Goal: Transaction & Acquisition: Book appointment/travel/reservation

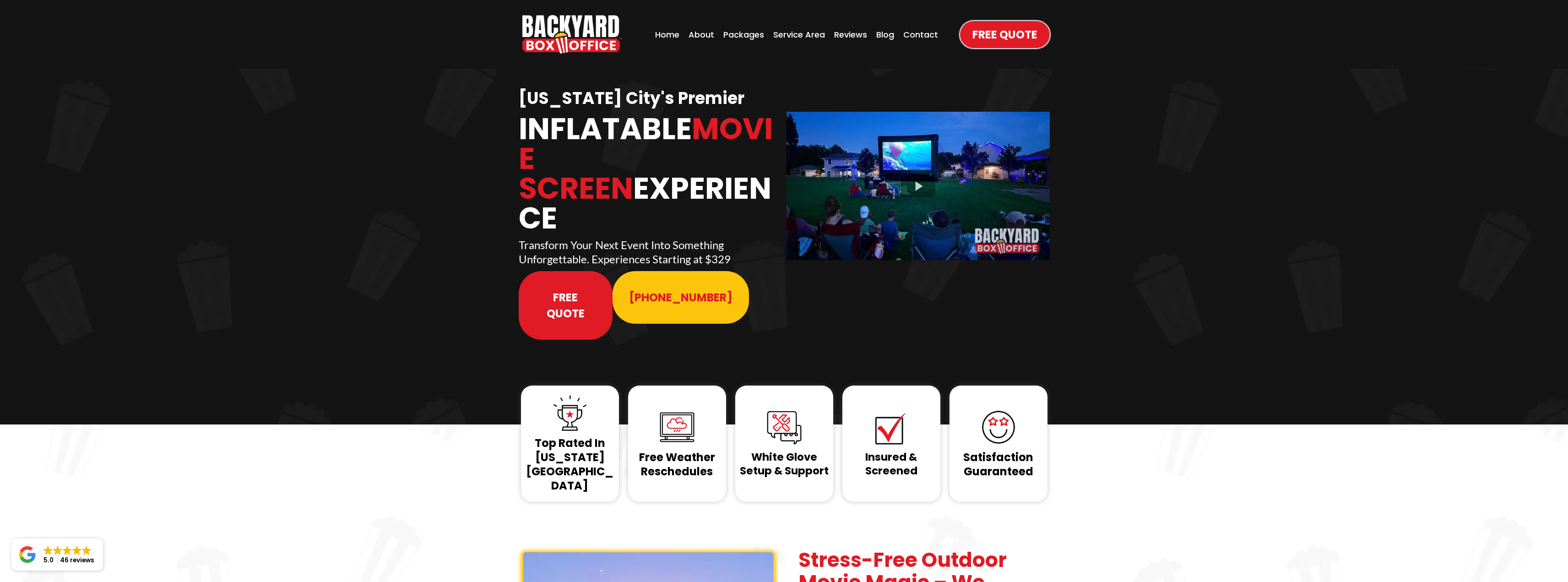
drag, startPoint x: 444, startPoint y: 277, endPoint x: 409, endPoint y: 270, distance: 35.7
click at [409, 270] on div "Kansas City's Premier Inflatable Movie Screen Experience Transform Your Next Ev…" at bounding box center [784, 246] width 1568 height 356
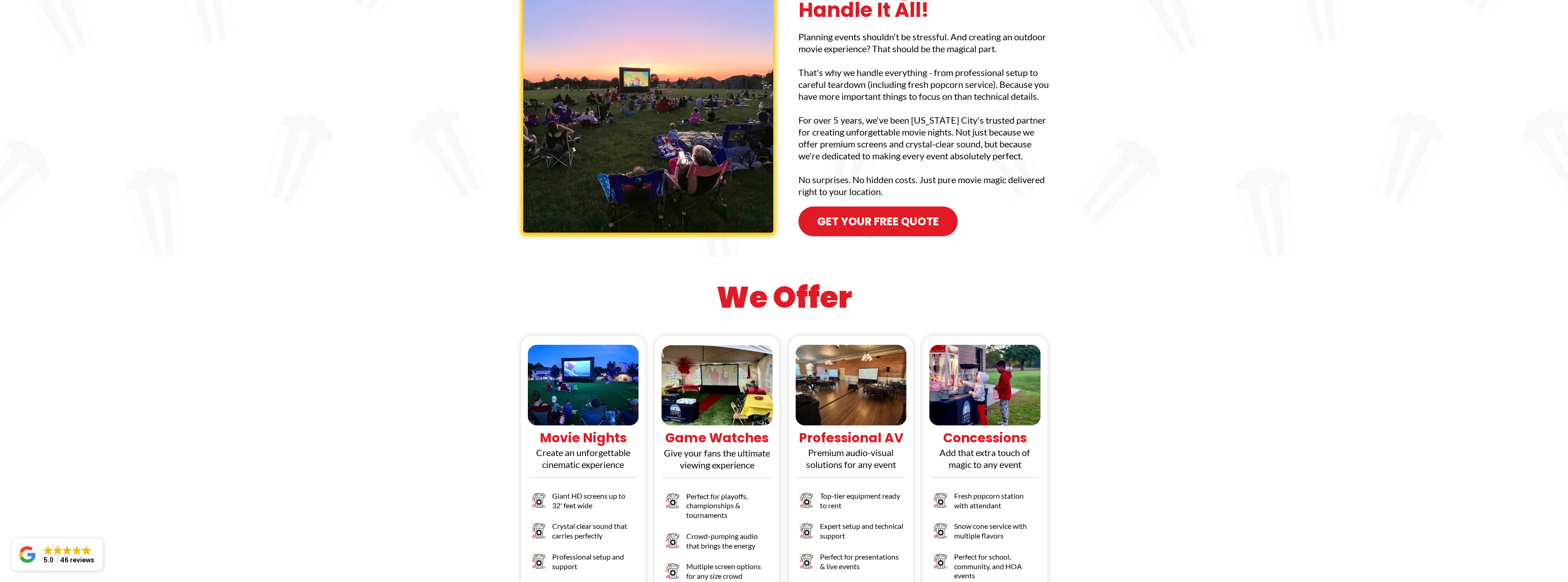
scroll to position [641, 0]
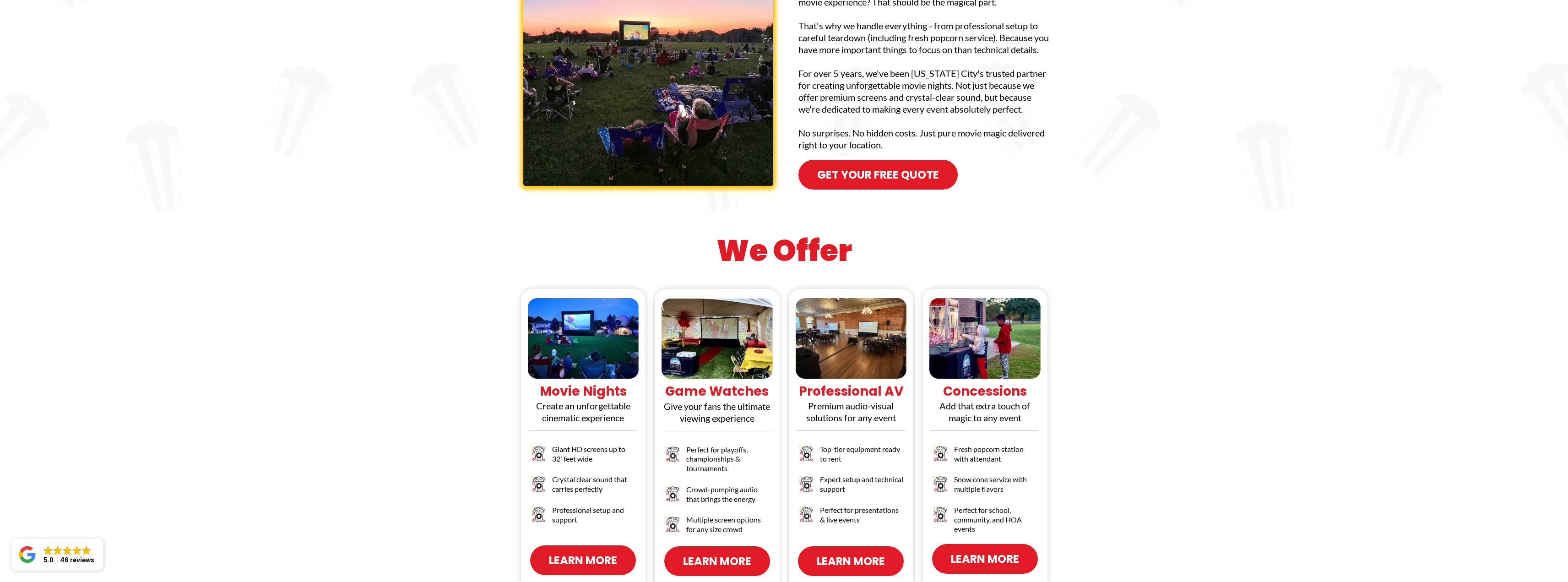
drag, startPoint x: 1189, startPoint y: 289, endPoint x: 1161, endPoint y: 266, distance: 36.2
click at [1161, 266] on div "We Offer Movie Nights Create an unforgettable cinematic experience Giant HD scr…" at bounding box center [784, 411] width 1568 height 400
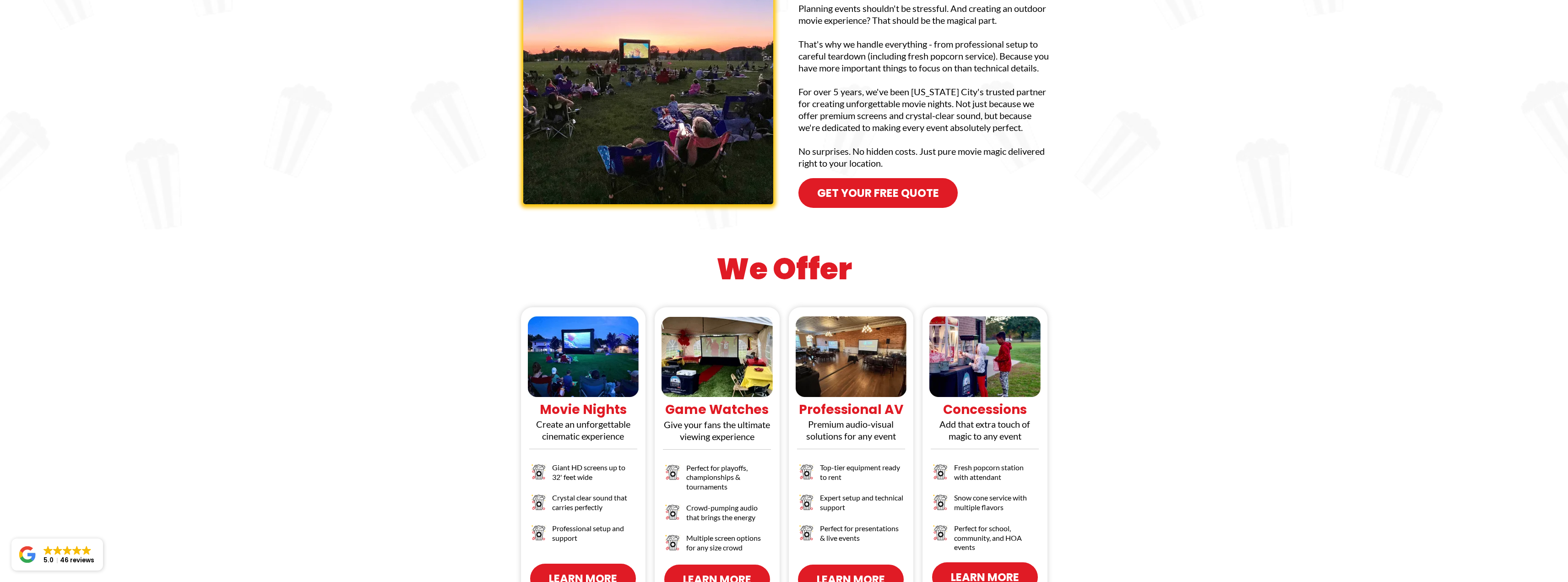
scroll to position [458, 0]
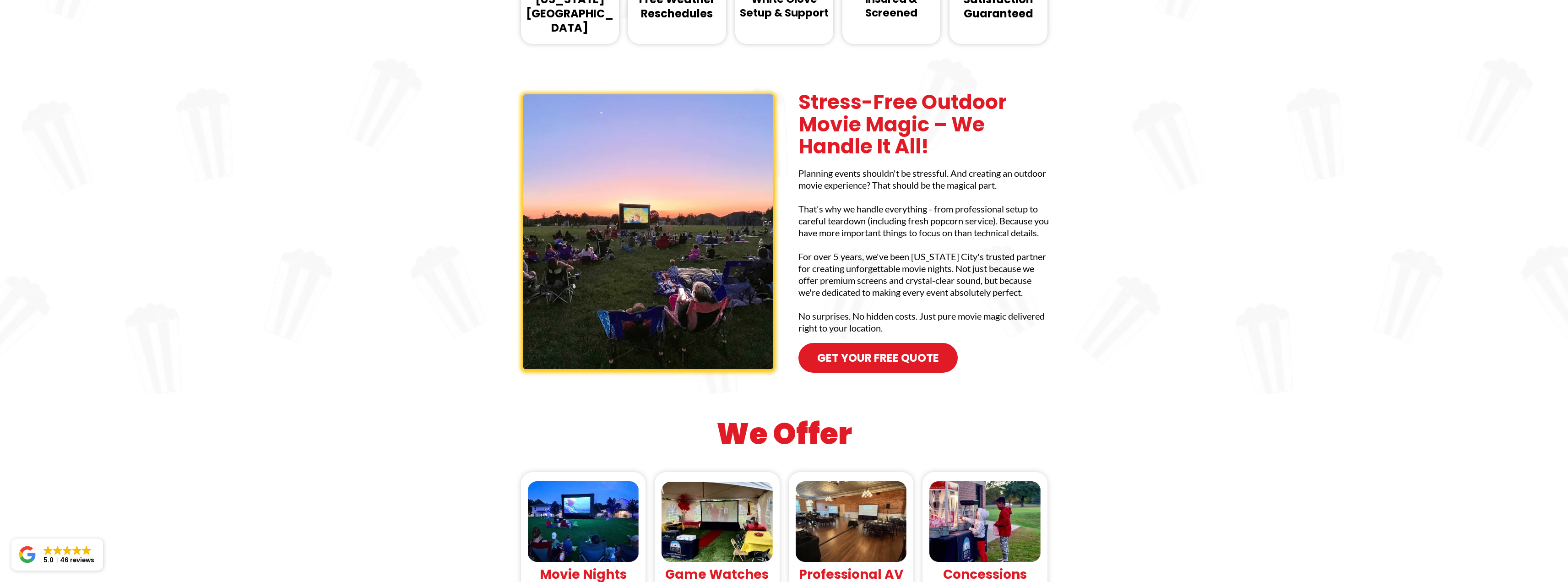
click at [891, 350] on span "Get your Free Quote" at bounding box center [878, 357] width 122 height 16
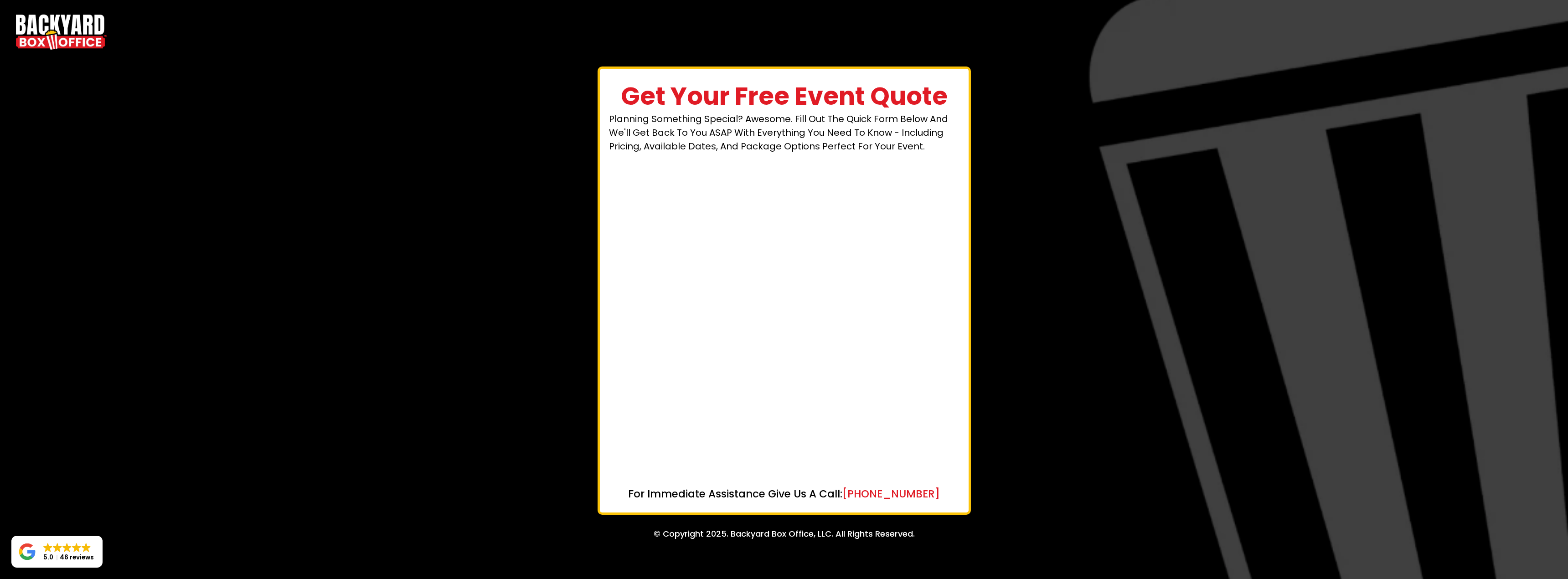
click at [960, 354] on div "Get Your Free Event Quote Planning something special? Awesome. Fill out the qui…" at bounding box center [784, 290] width 369 height 430
click at [46, 26] on img "https://www.backyardboxoffice.com" at bounding box center [61, 32] width 92 height 42
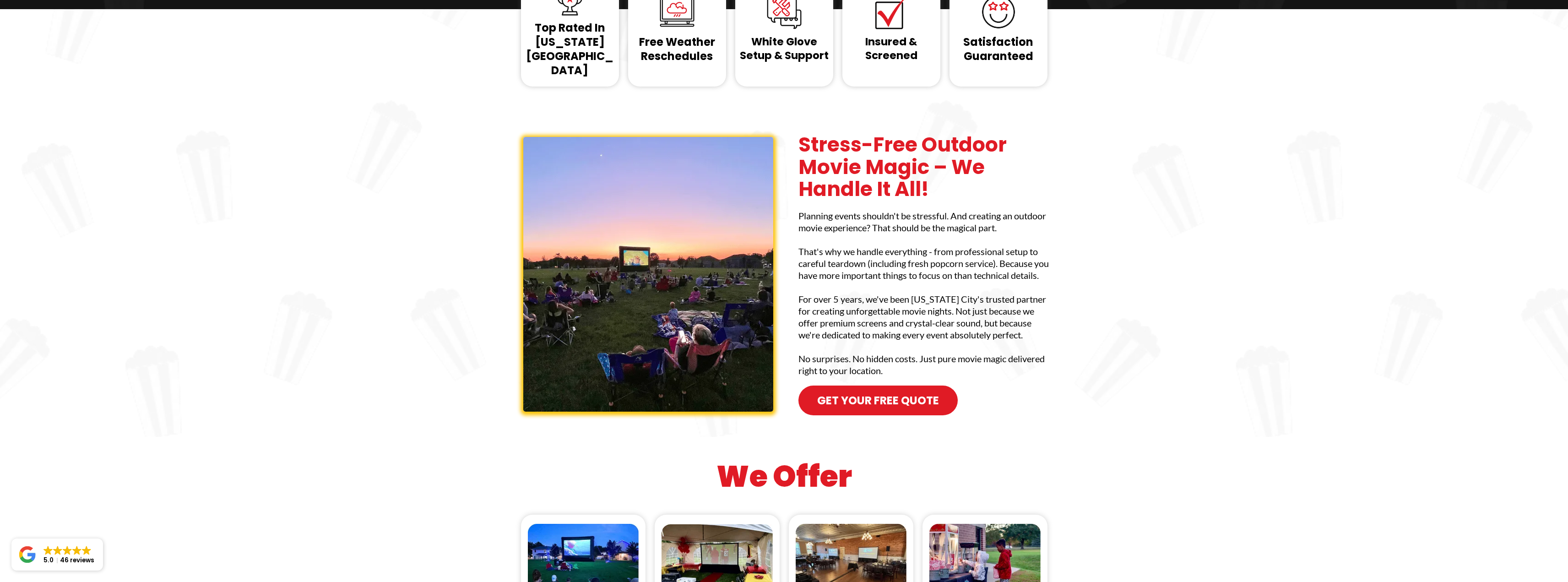
scroll to position [641, 0]
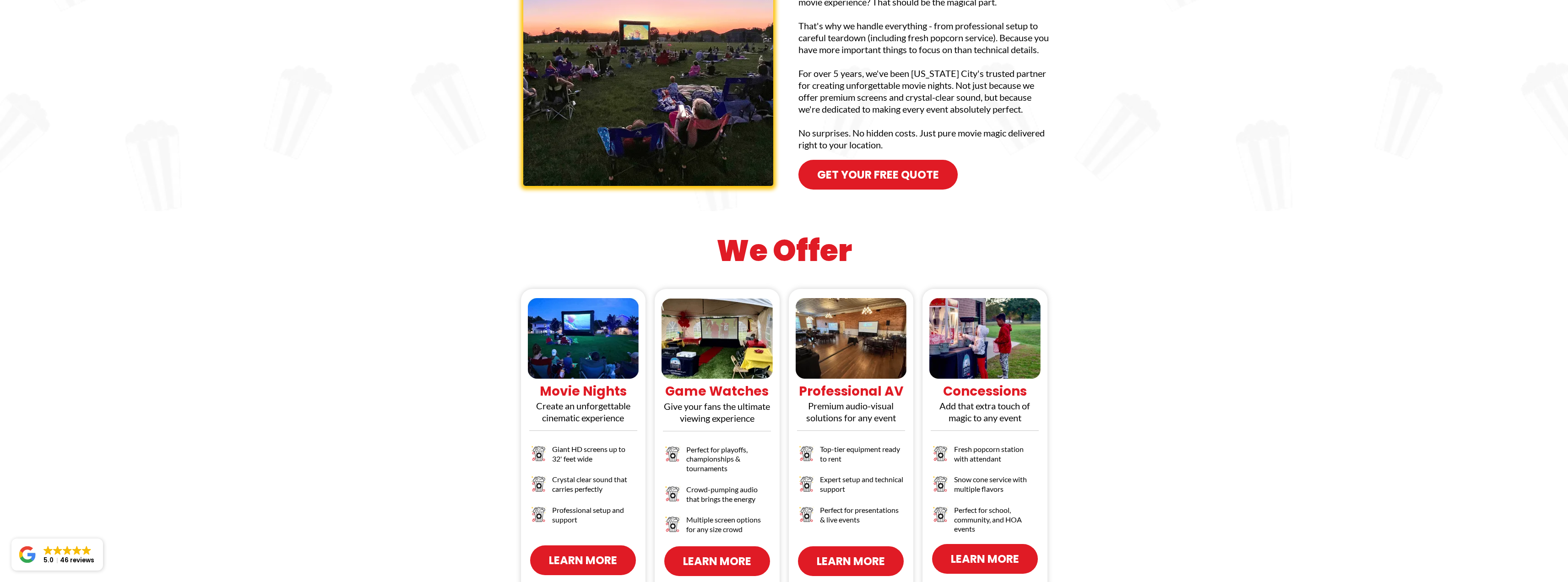
click at [580, 552] on span "Learn More" at bounding box center [583, 560] width 68 height 16
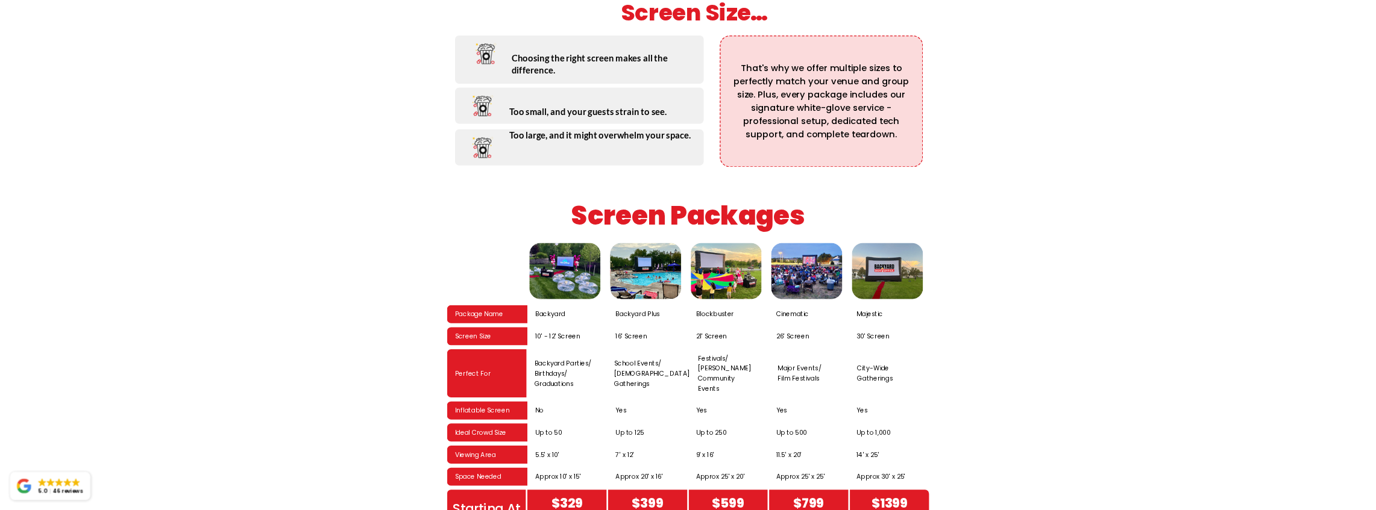
scroll to position [1688, 0]
click at [967, 363] on img at bounding box center [968, 406] width 113 height 90
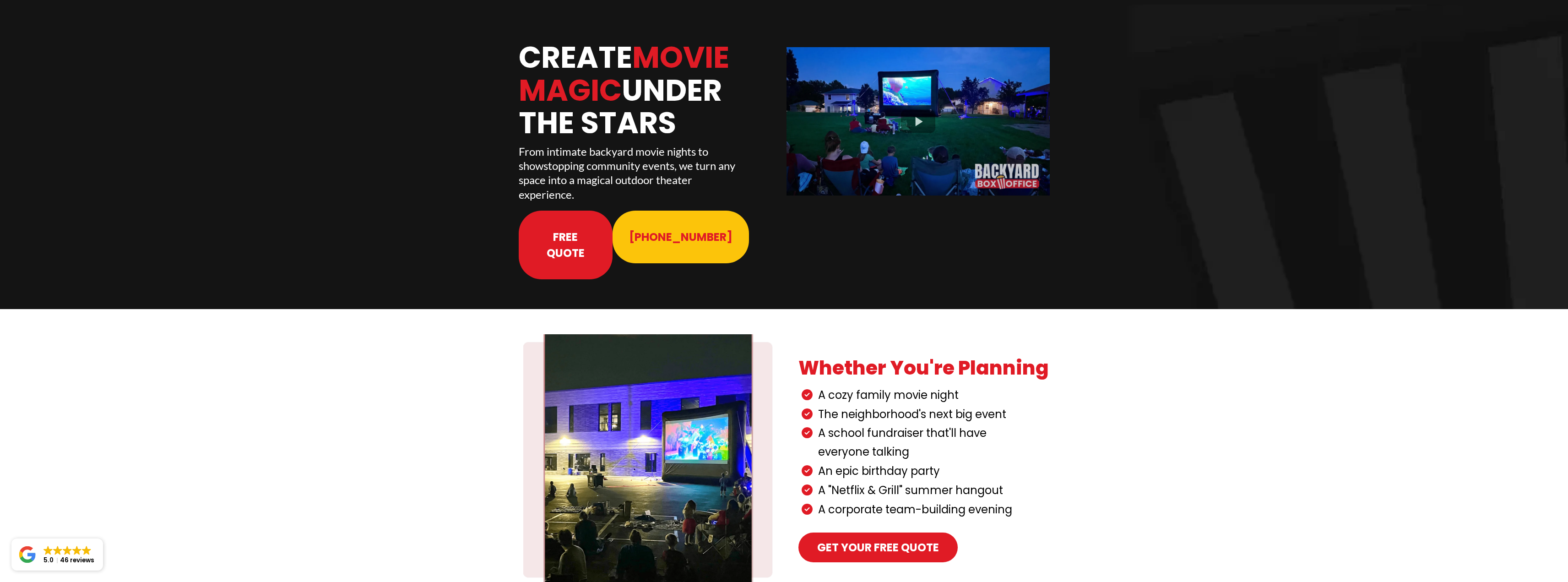
scroll to position [0, 0]
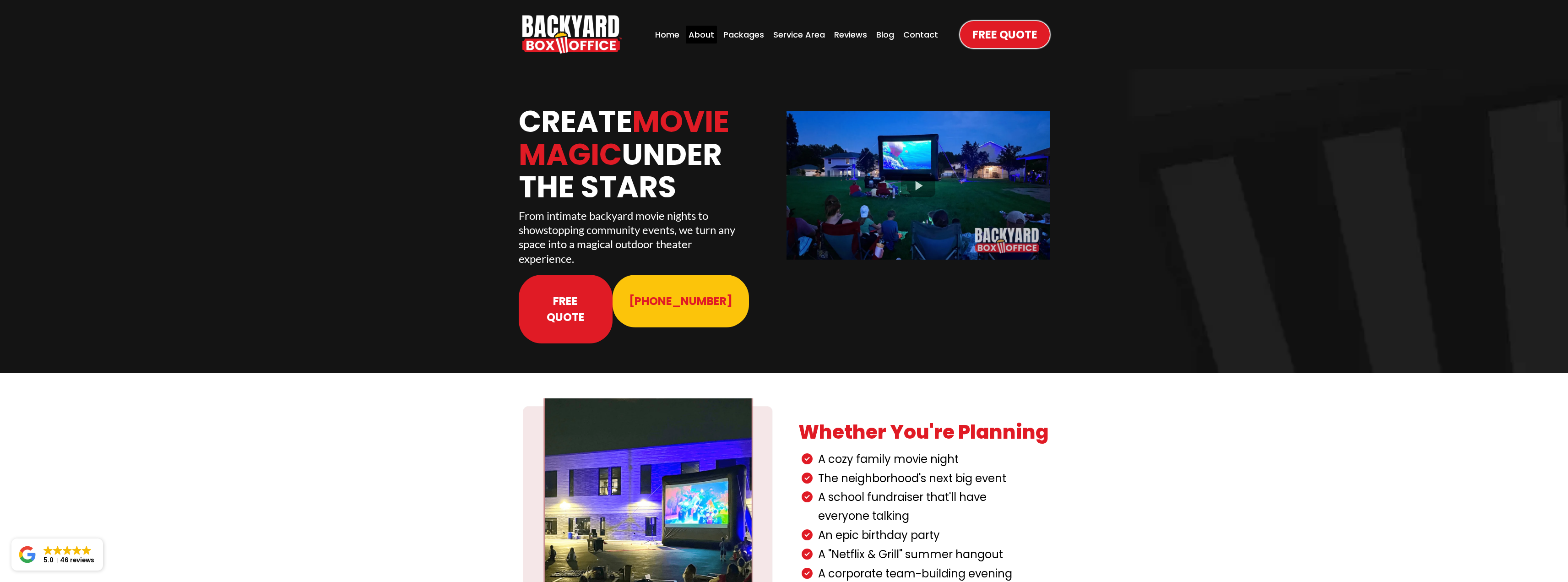
click at [697, 32] on div "About" at bounding box center [701, 35] width 31 height 18
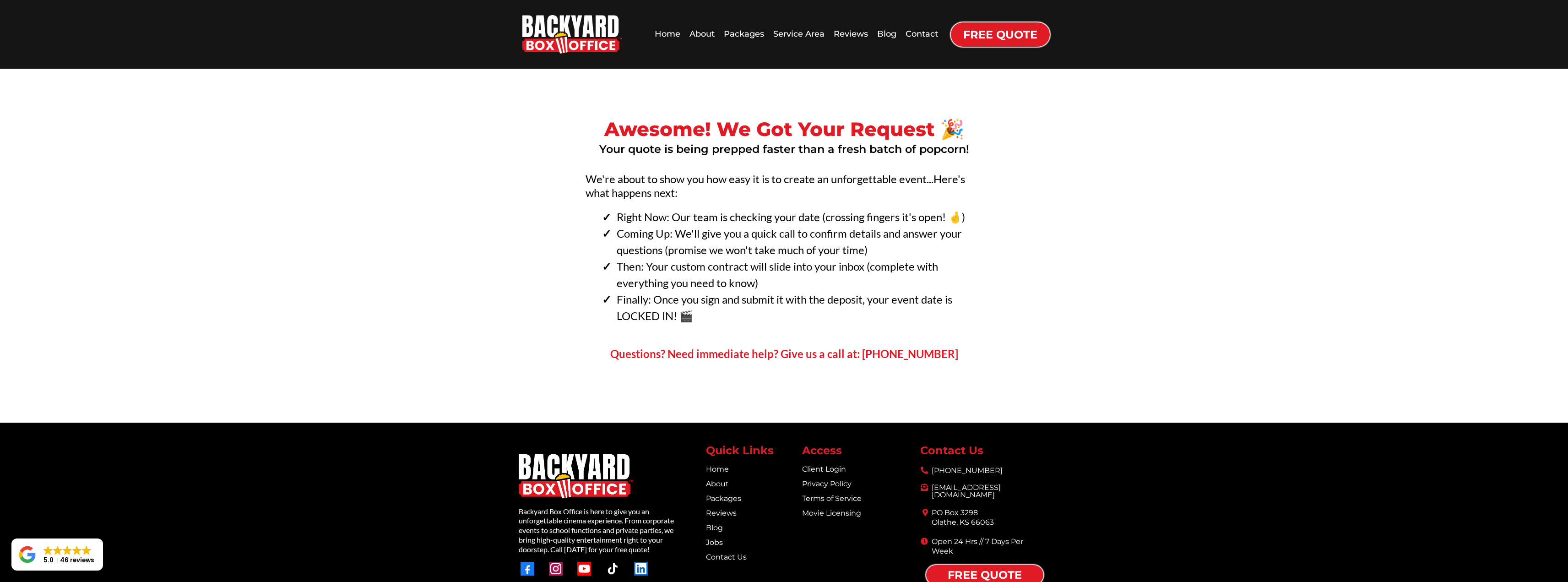
drag, startPoint x: 1065, startPoint y: 173, endPoint x: 1054, endPoint y: 163, distance: 14.9
click at [1054, 163] on div "Awesome! We Got Your Request 🎉 Your quote is being prepped faster than a fresh …" at bounding box center [784, 227] width 1568 height 318
click at [1060, 163] on div "Awesome! We Got Your Request 🎉 Your quote is being prepped faster than a fresh …" at bounding box center [784, 227] width 1568 height 318
drag, startPoint x: 1054, startPoint y: 154, endPoint x: 1049, endPoint y: 151, distance: 5.8
click at [1049, 151] on h2 "Your quote is being prepped faster than a fresh batch of popcorn!" at bounding box center [784, 149] width 531 height 14
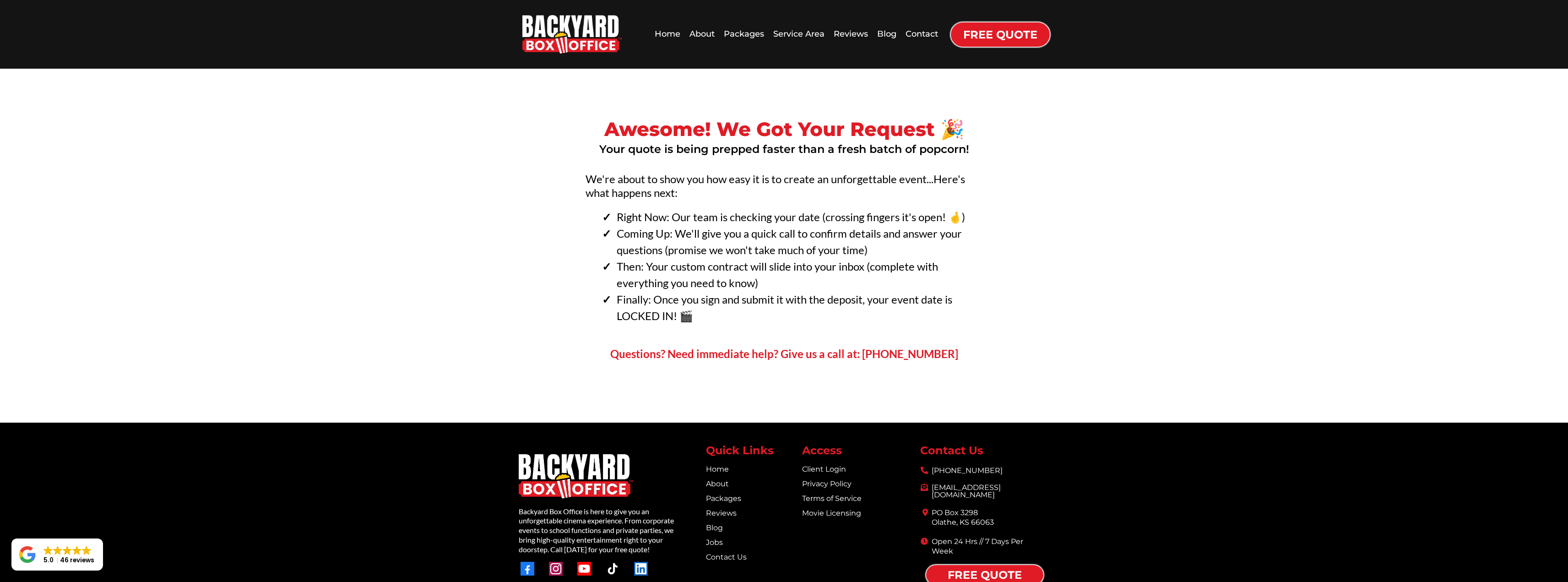
drag, startPoint x: 1083, startPoint y: 159, endPoint x: 1073, endPoint y: 151, distance: 12.8
click at [1073, 151] on div "Awesome! We Got Your Request 🎉 Your quote is being prepped faster than a fresh …" at bounding box center [784, 227] width 1568 height 318
drag, startPoint x: 1066, startPoint y: 147, endPoint x: 1060, endPoint y: 144, distance: 6.7
click at [1060, 144] on div "Awesome! We Got Your Request 🎉 Your quote is being prepped faster than a fresh …" at bounding box center [784, 227] width 1568 height 318
drag, startPoint x: 1086, startPoint y: 148, endPoint x: 1079, endPoint y: 144, distance: 8.1
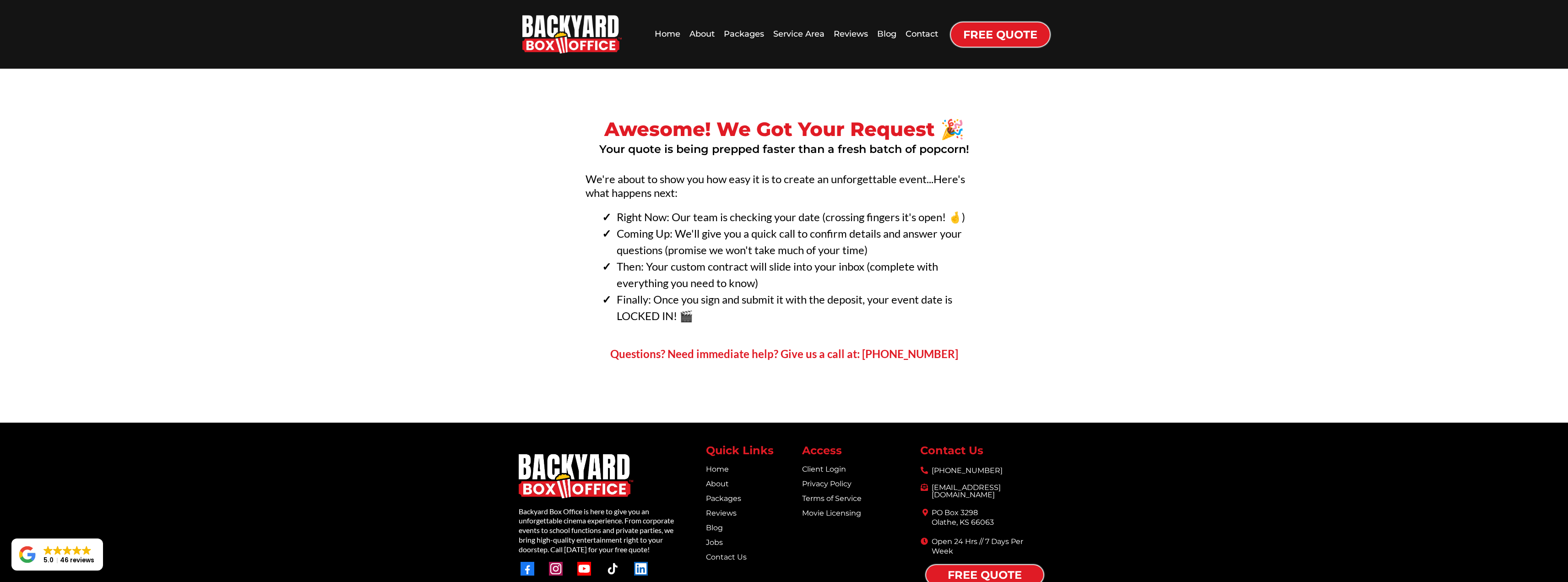
click at [1079, 144] on div "Awesome! We Got Your Request 🎉 Your quote is being prepped faster than a fresh …" at bounding box center [784, 227] width 1568 height 318
click at [664, 33] on div "Home" at bounding box center [667, 34] width 31 height 18
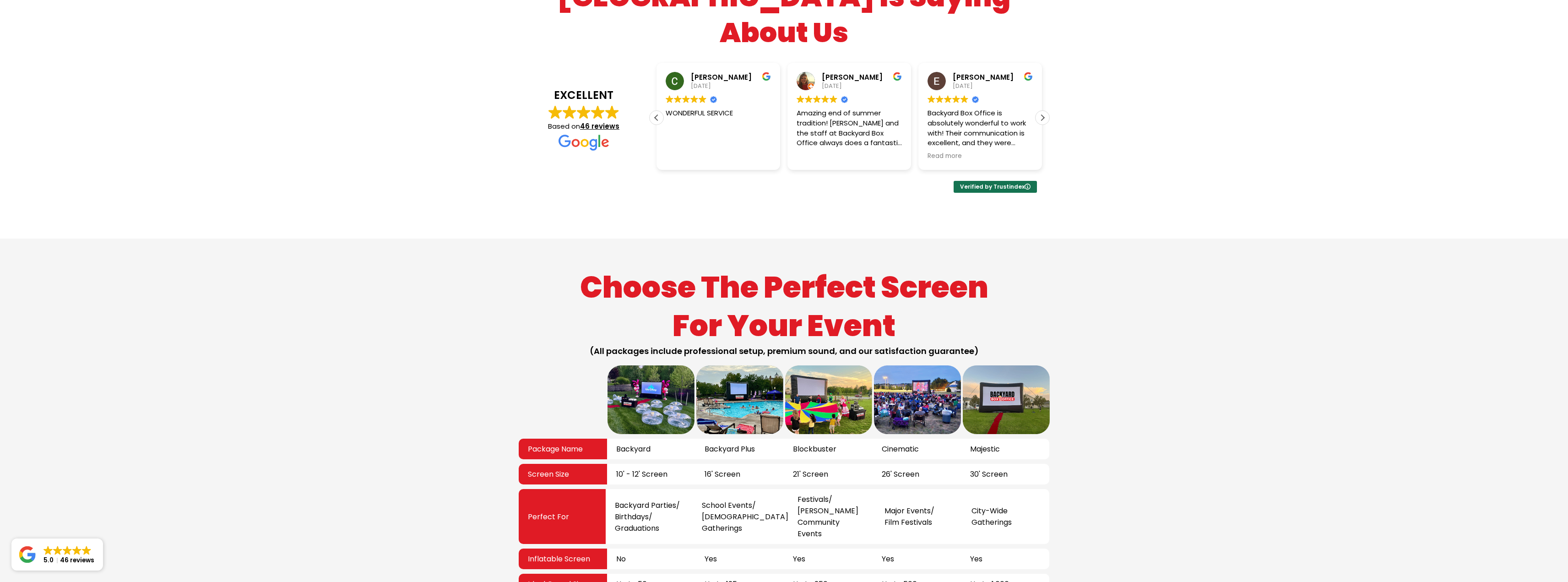
scroll to position [1466, 0]
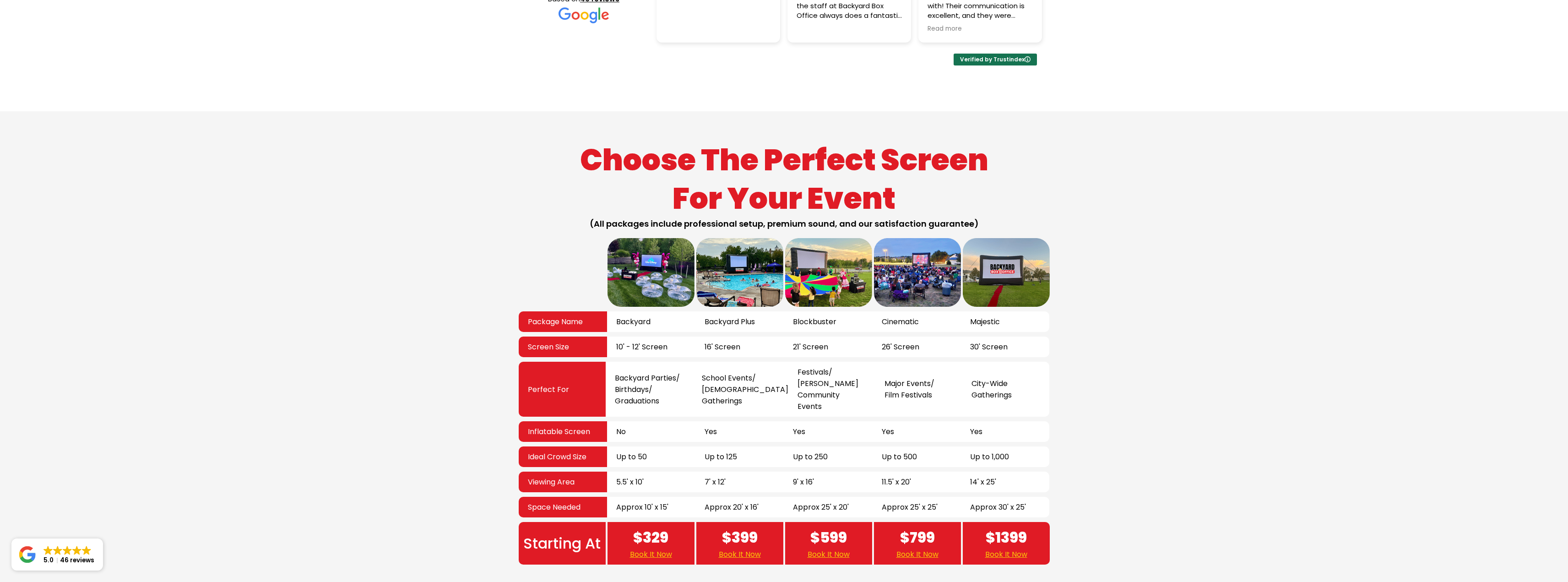
drag, startPoint x: 1292, startPoint y: 218, endPoint x: 1288, endPoint y: 214, distance: 5.7
drag, startPoint x: 1288, startPoint y: 214, endPoint x: 1267, endPoint y: 201, distance: 24.7
click at [1268, 202] on div "Choose The Perfect Screen For Your Event (All packages include professional set…" at bounding box center [784, 353] width 1568 height 483
drag, startPoint x: 1260, startPoint y: 196, endPoint x: 1256, endPoint y: 194, distance: 4.5
drag, startPoint x: 1253, startPoint y: 192, endPoint x: 1240, endPoint y: 185, distance: 14.8
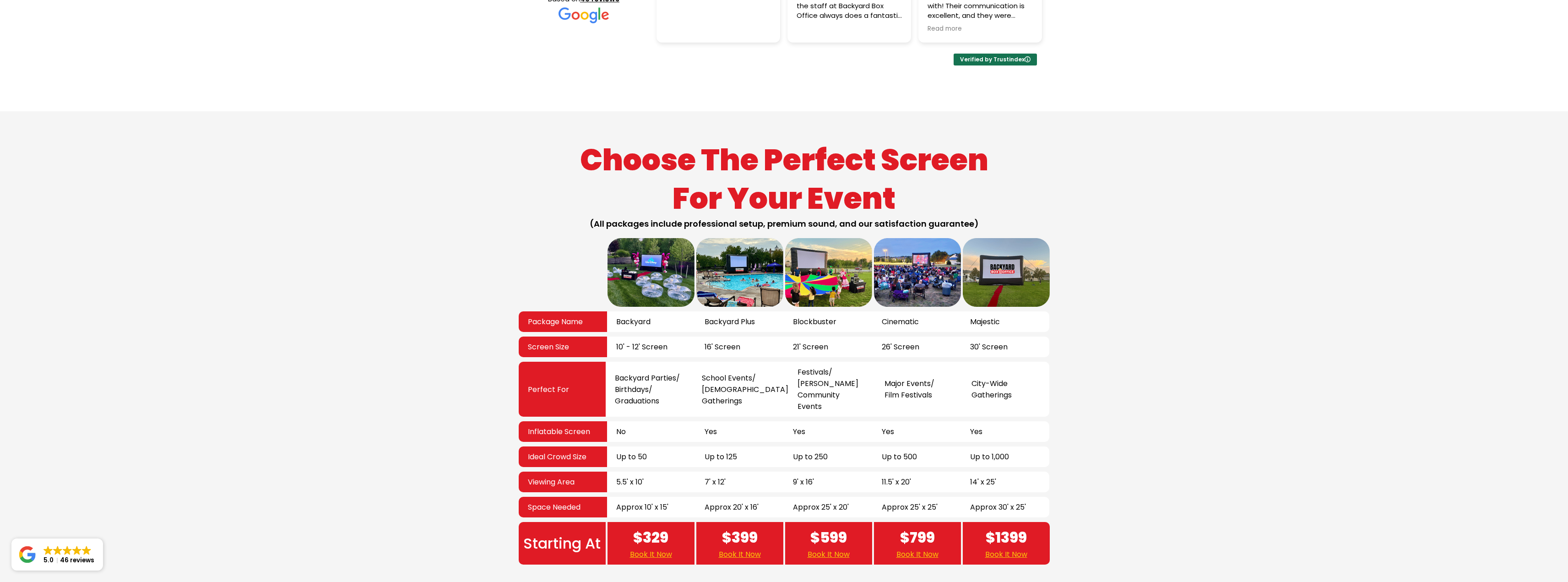
click at [1240, 185] on div "Choose The Perfect Screen For Your Event (All packages include professional set…" at bounding box center [784, 353] width 1568 height 483
drag, startPoint x: 1228, startPoint y: 163, endPoint x: 1219, endPoint y: 148, distance: 17.5
click at [1219, 148] on div "Choose The Perfect Screen For Your Event (All packages include professional set…" at bounding box center [784, 353] width 1568 height 483
drag, startPoint x: 315, startPoint y: 254, endPoint x: 226, endPoint y: 231, distance: 91.9
click at [269, 246] on div "Choose The Perfect Screen For Your Event (All packages include professional set…" at bounding box center [784, 353] width 1568 height 483
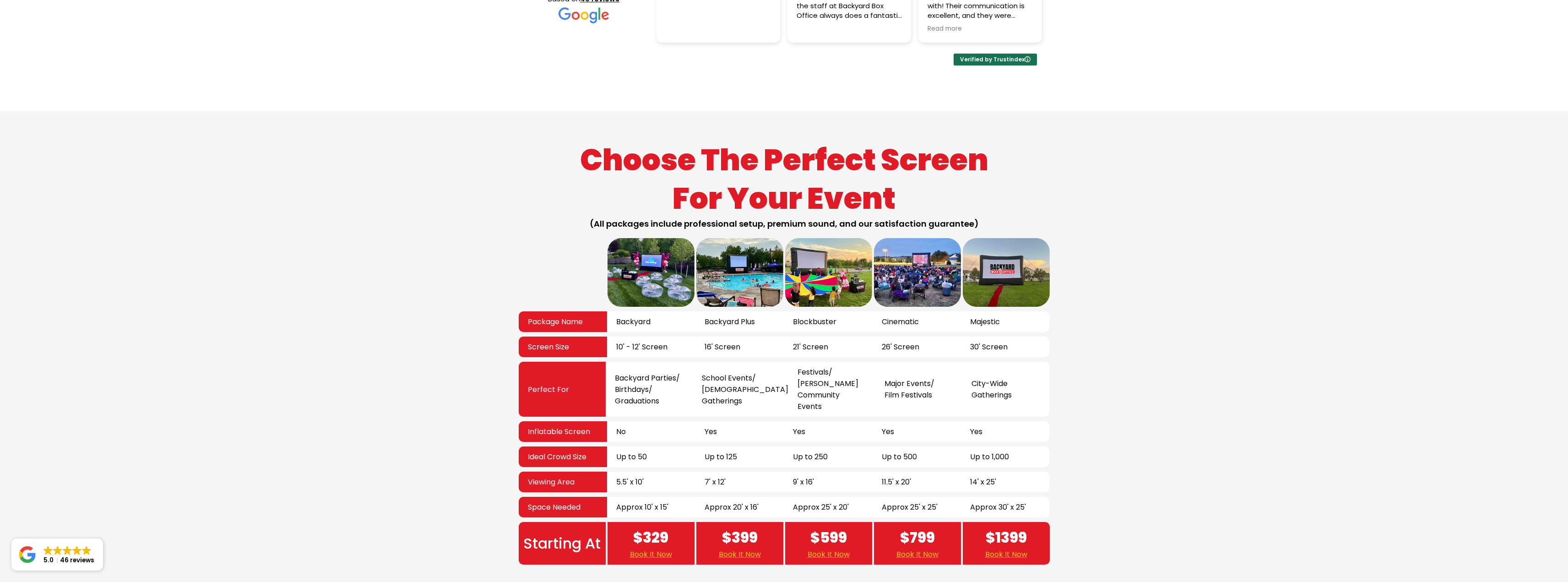
drag, startPoint x: 181, startPoint y: 215, endPoint x: 176, endPoint y: 213, distance: 5.4
drag, startPoint x: 176, startPoint y: 213, endPoint x: 166, endPoint y: 212, distance: 10.0
drag, startPoint x: 166, startPoint y: 212, endPoint x: 160, endPoint y: 212, distance: 6.0
drag, startPoint x: 160, startPoint y: 212, endPoint x: 285, endPoint y: 206, distance: 125.1
click at [160, 212] on div "Choose The Perfect Screen For Your Event (All packages include professional set…" at bounding box center [784, 353] width 1568 height 483
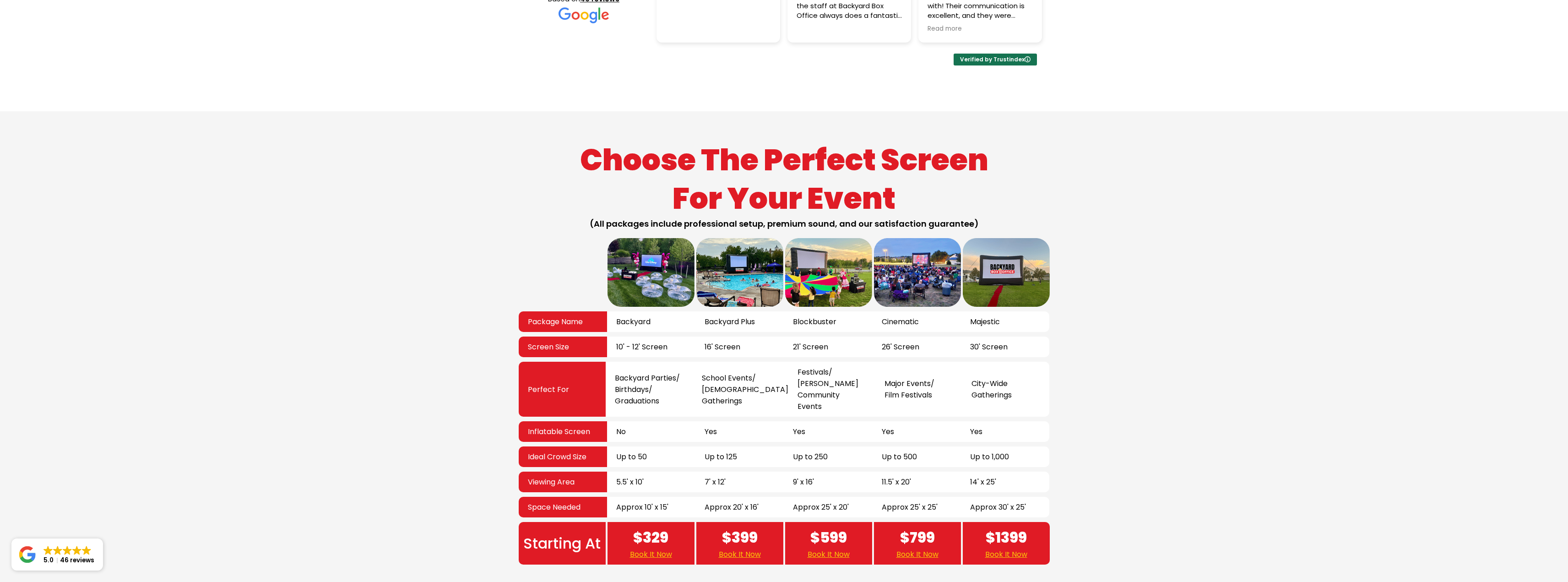
drag, startPoint x: 1243, startPoint y: 188, endPoint x: 1234, endPoint y: 180, distance: 12.0
drag, startPoint x: 1234, startPoint y: 180, endPoint x: 1227, endPoint y: 172, distance: 10.6
drag, startPoint x: 1227, startPoint y: 172, endPoint x: 1220, endPoint y: 168, distance: 8.1
click at [1222, 167] on div "Choose The Perfect Screen For Your Event (All packages include professional set…" at bounding box center [784, 353] width 1568 height 483
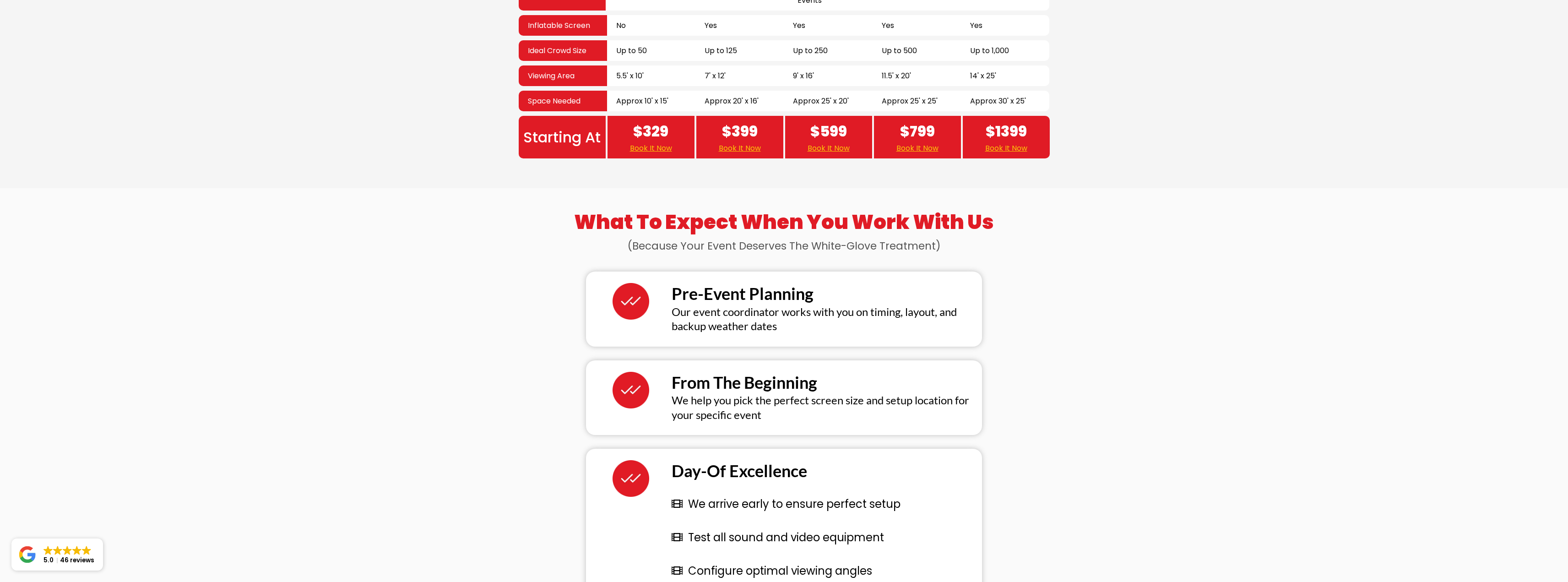
scroll to position [1923, 0]
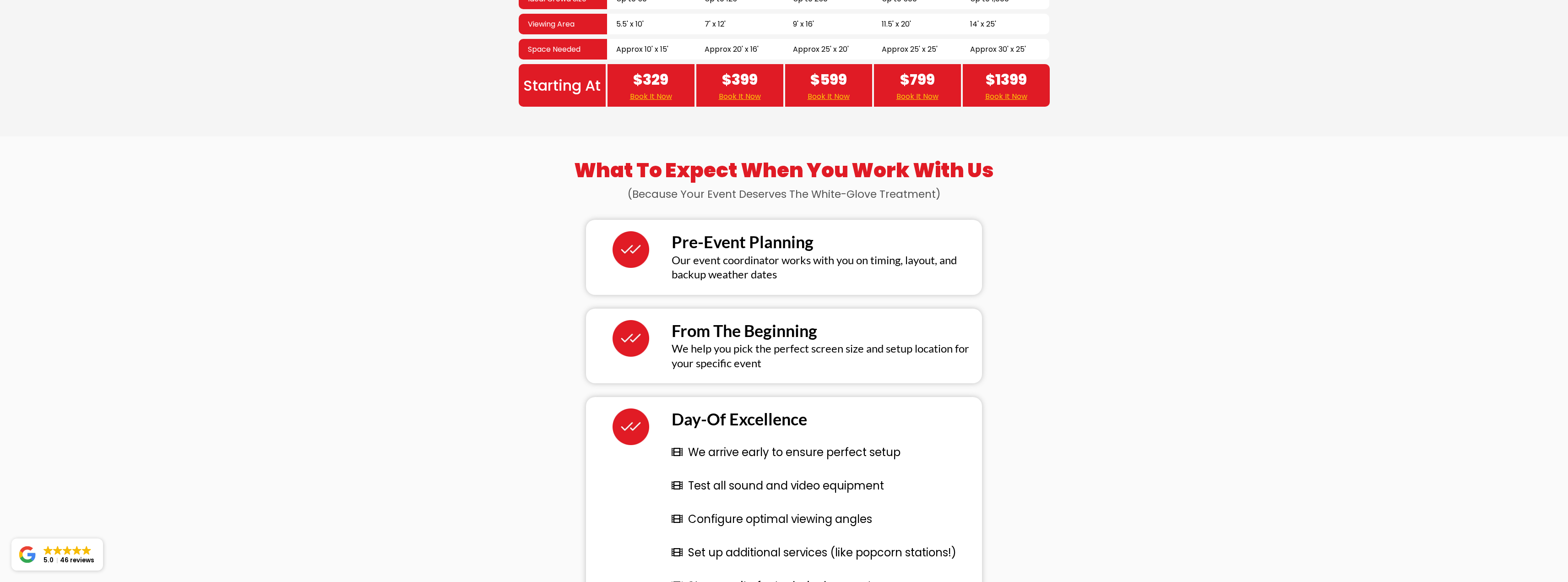
drag, startPoint x: 1147, startPoint y: 232, endPoint x: 1145, endPoint y: 228, distance: 4.5
drag, startPoint x: 1145, startPoint y: 228, endPoint x: 1108, endPoint y: 184, distance: 57.5
click at [1108, 184] on div "What To Expect When You Work With Us (Because Your Event Deserves The White-Glo…" at bounding box center [784, 389] width 1568 height 505
drag, startPoint x: 1129, startPoint y: 200, endPoint x: 1121, endPoint y: 190, distance: 12.8
drag, startPoint x: 1121, startPoint y: 190, endPoint x: 1102, endPoint y: 171, distance: 26.9
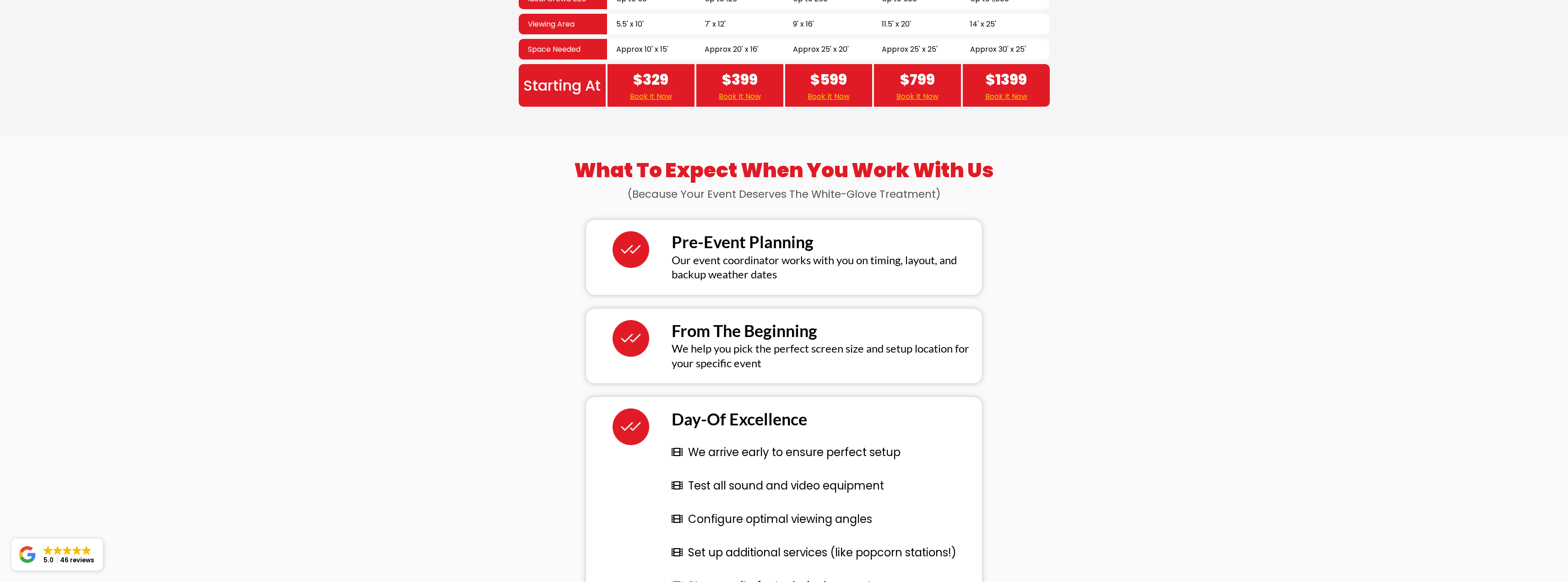
click at [1102, 171] on div "What To Expect When You Work With Us (Because Your Event Deserves The White-Glo…" at bounding box center [784, 389] width 1568 height 505
drag, startPoint x: 1105, startPoint y: 217, endPoint x: 1098, endPoint y: 211, distance: 9.2
drag, startPoint x: 1098, startPoint y: 211, endPoint x: 1075, endPoint y: 197, distance: 26.9
click at [1075, 197] on div "What To Expect When You Work With Us (Because Your Event Deserves The White-Glo…" at bounding box center [784, 389] width 1568 height 505
drag, startPoint x: 1078, startPoint y: 190, endPoint x: 1075, endPoint y: 179, distance: 11.4
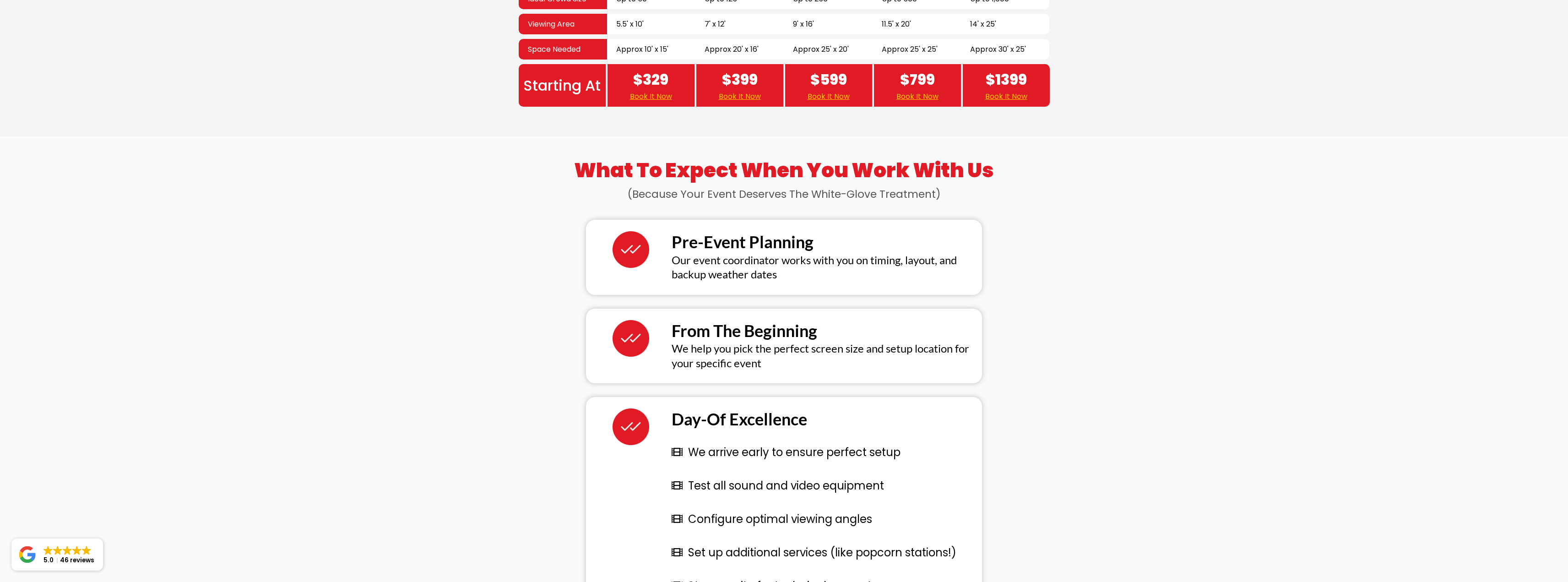
click at [1074, 179] on div "What To Expect When You Work With Us (Because Your Event Deserves The White-Glo…" at bounding box center [784, 389] width 1568 height 505
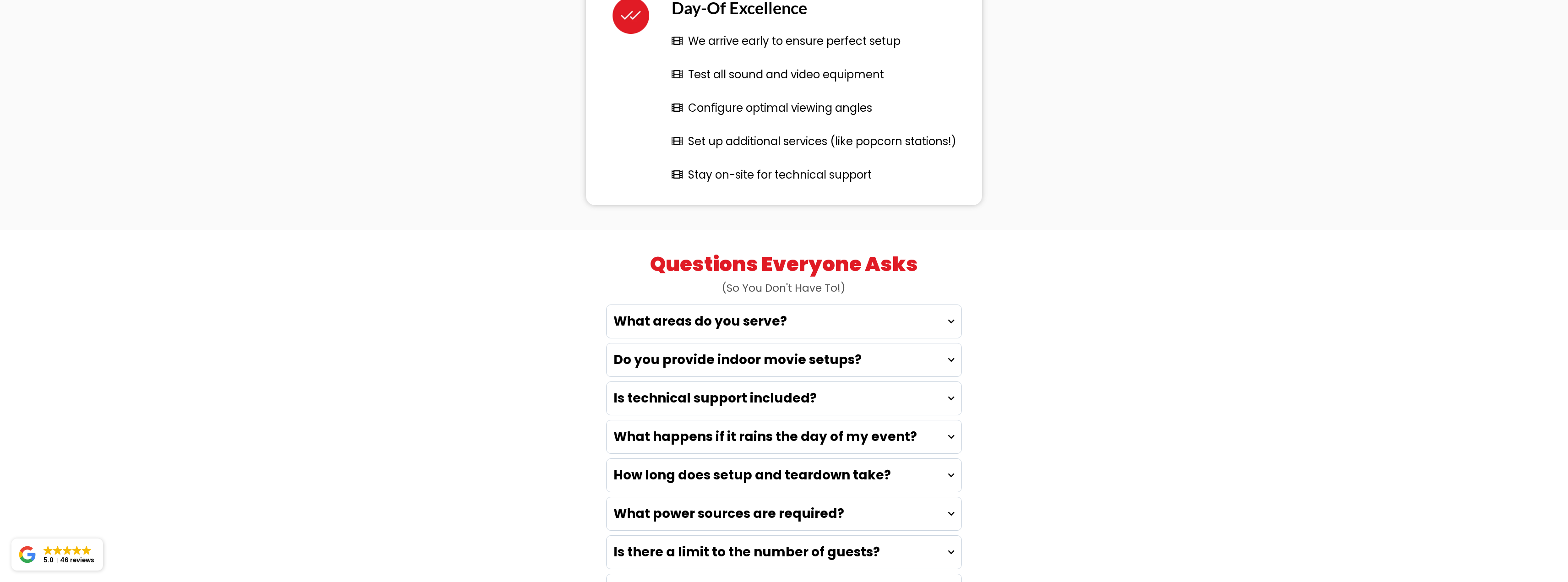
scroll to position [2336, 0]
click at [950, 317] on icon at bounding box center [951, 321] width 6 height 8
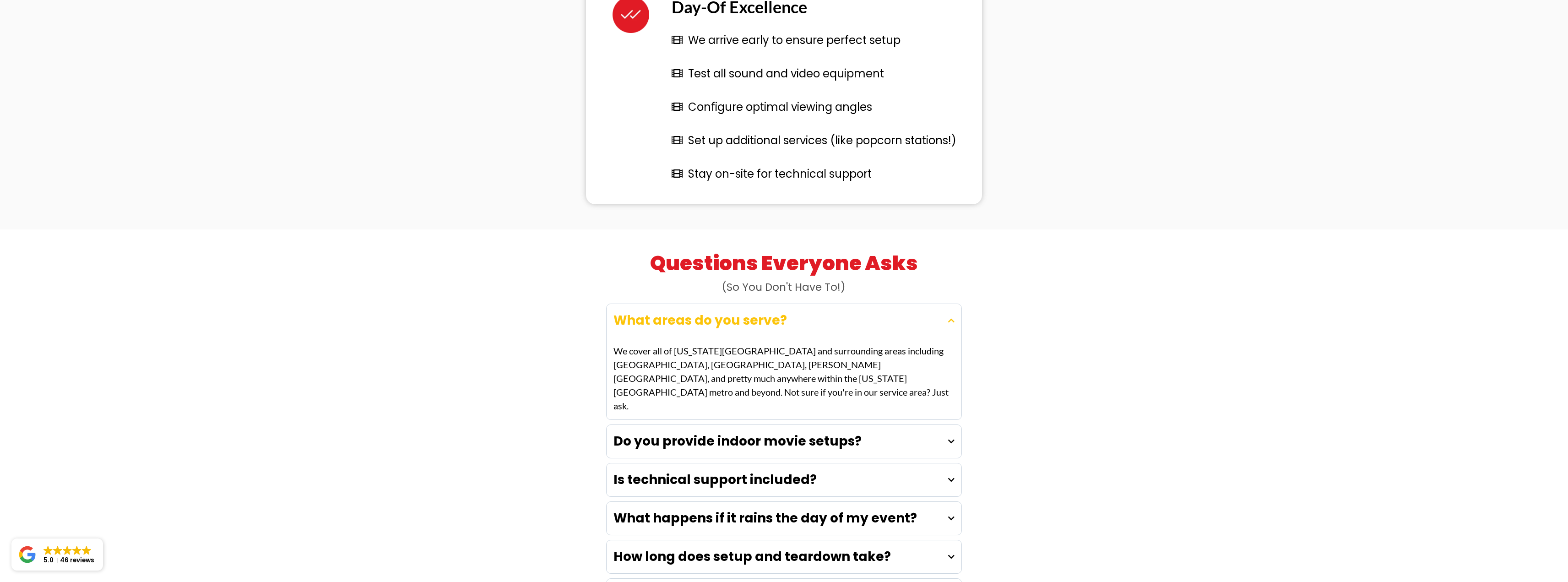
click at [950, 317] on icon at bounding box center [951, 321] width 6 height 8
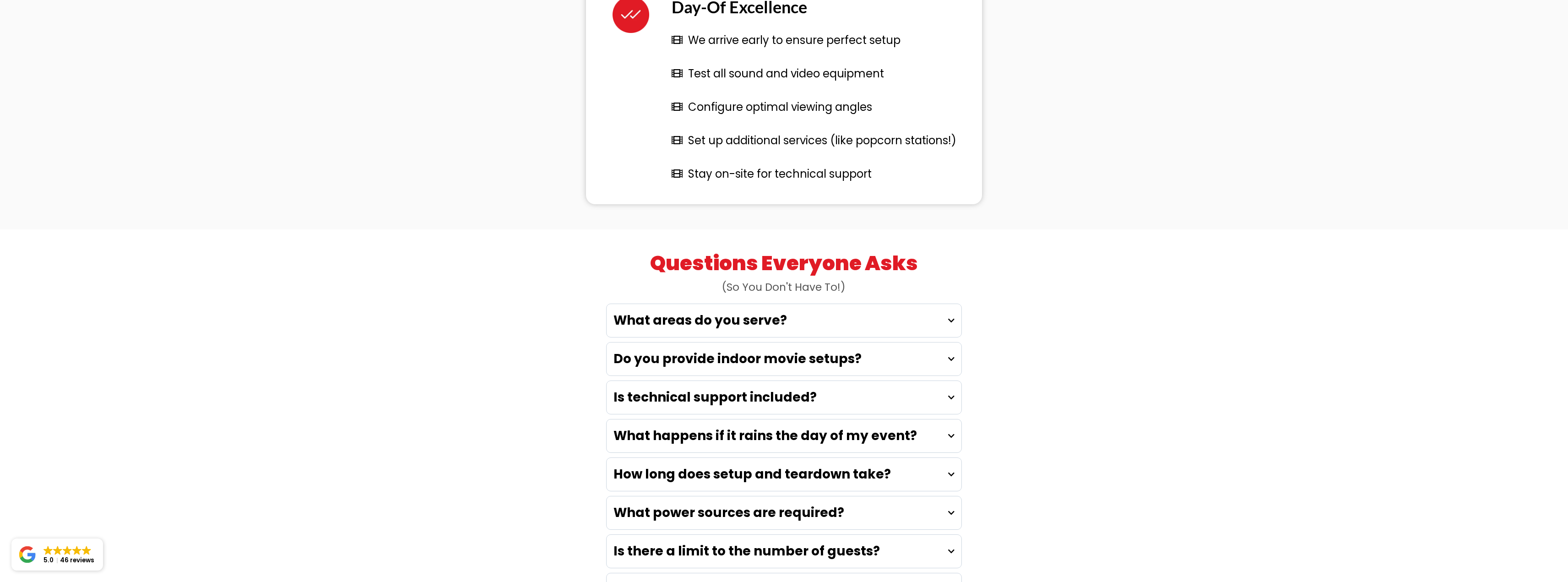
click at [952, 356] on icon at bounding box center [951, 359] width 6 height 8
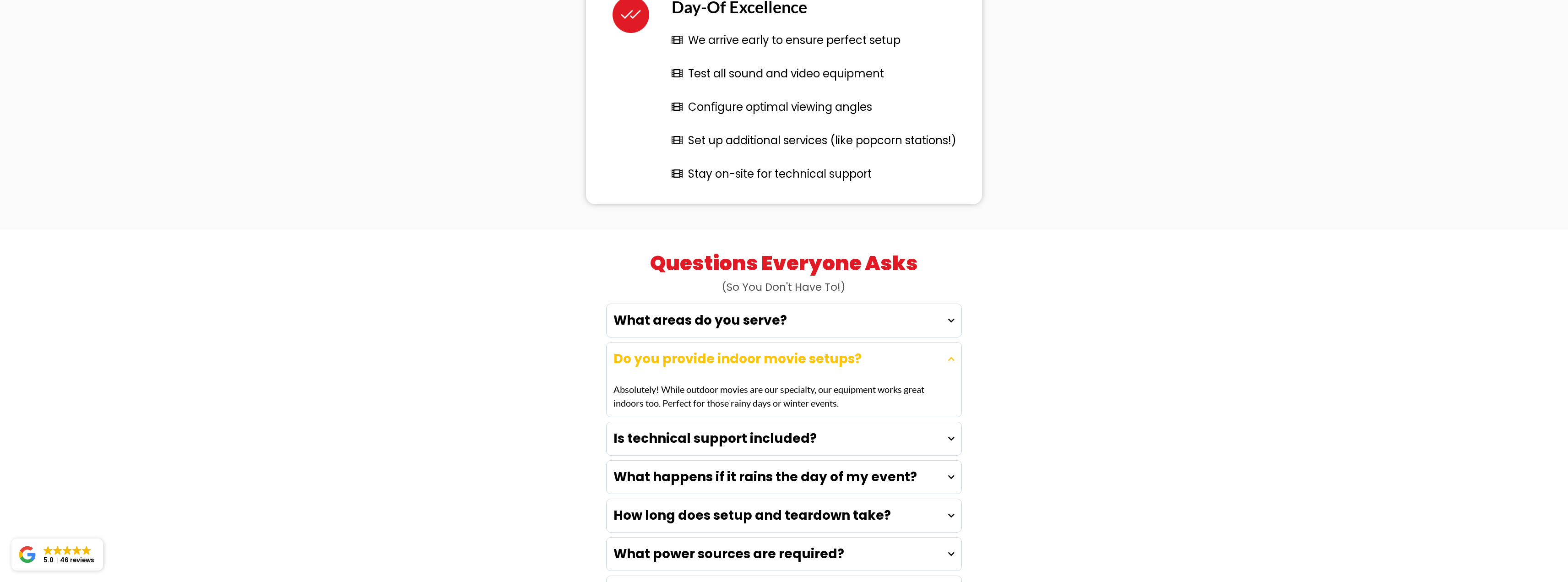
click at [952, 356] on icon at bounding box center [951, 359] width 6 height 8
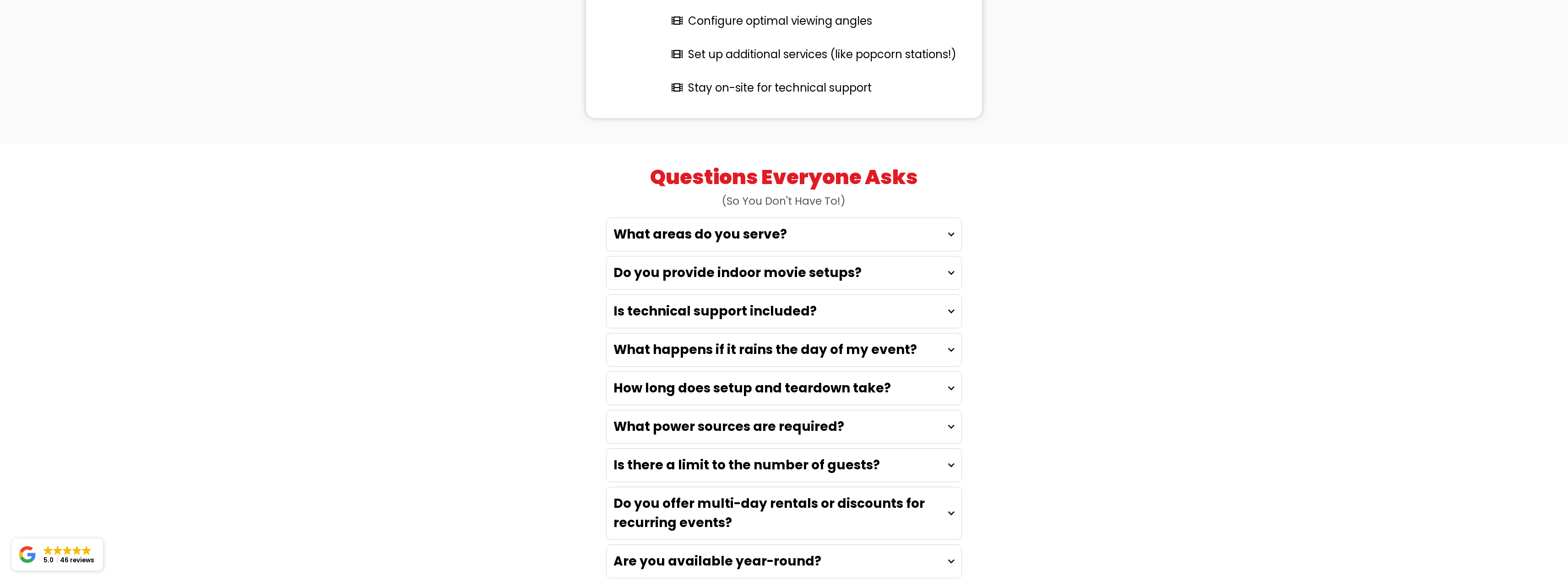
scroll to position [2427, 0]
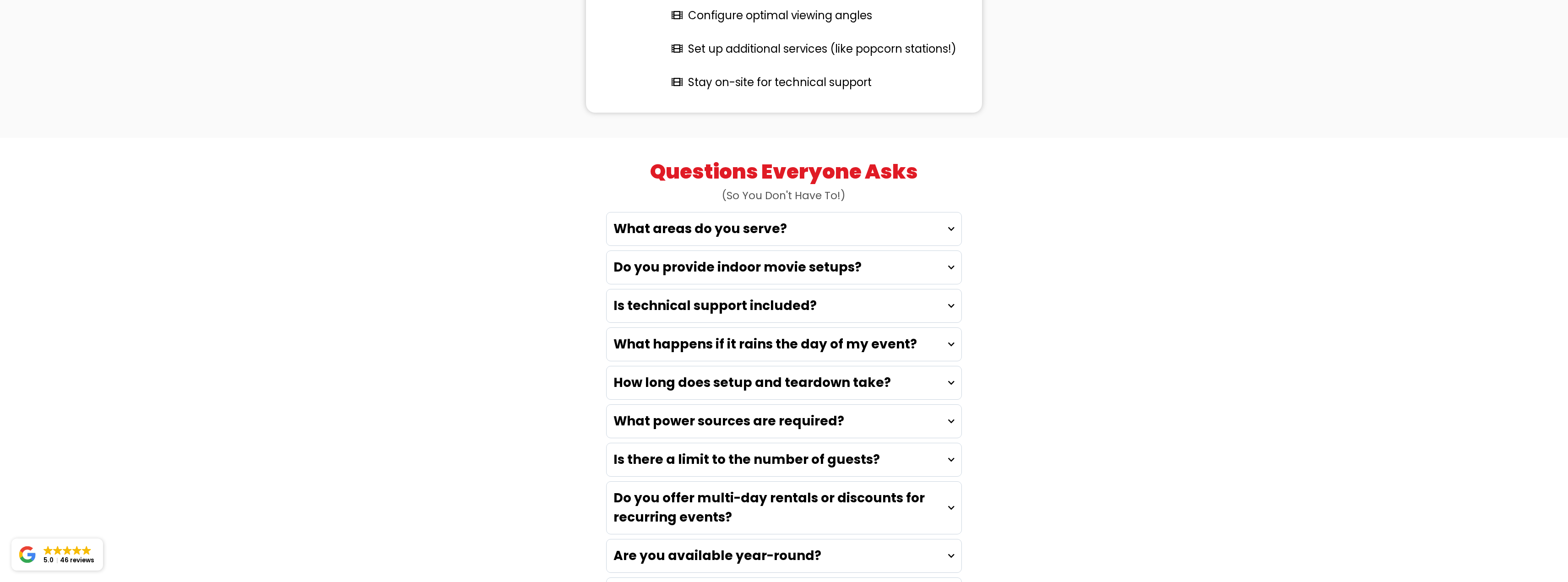
click at [949, 340] on icon at bounding box center [951, 344] width 6 height 8
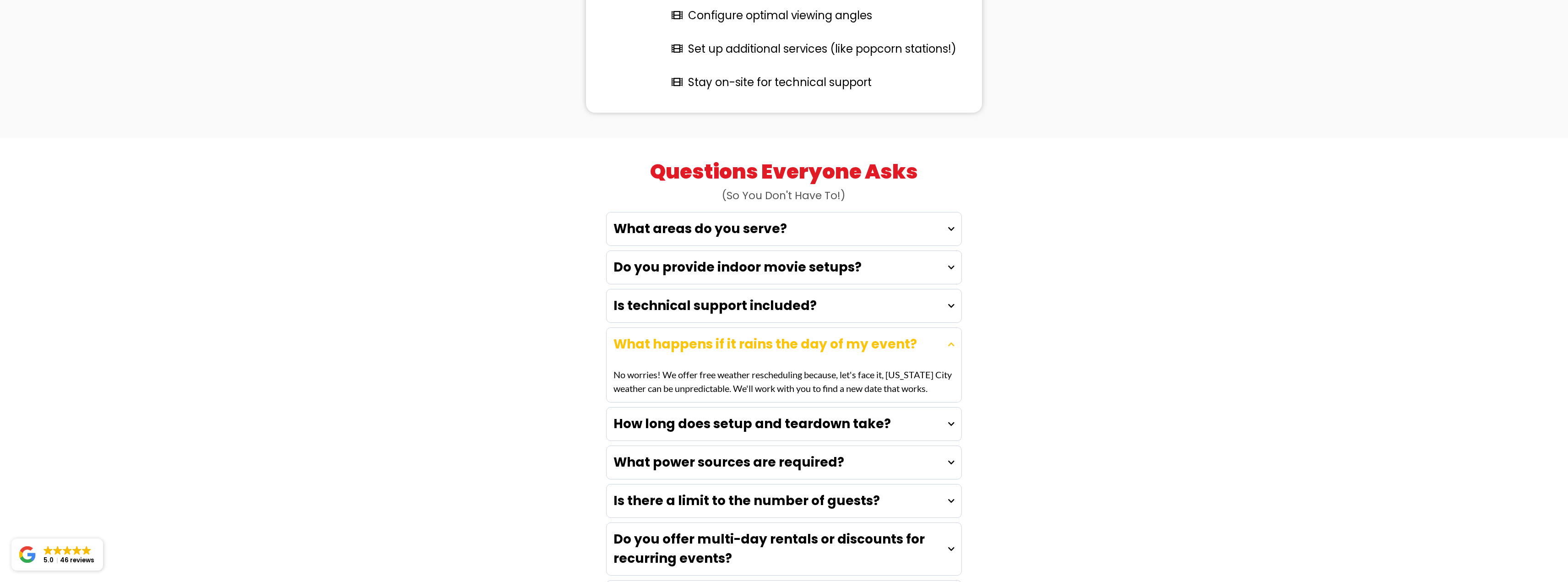
click at [949, 340] on icon at bounding box center [951, 344] width 6 height 8
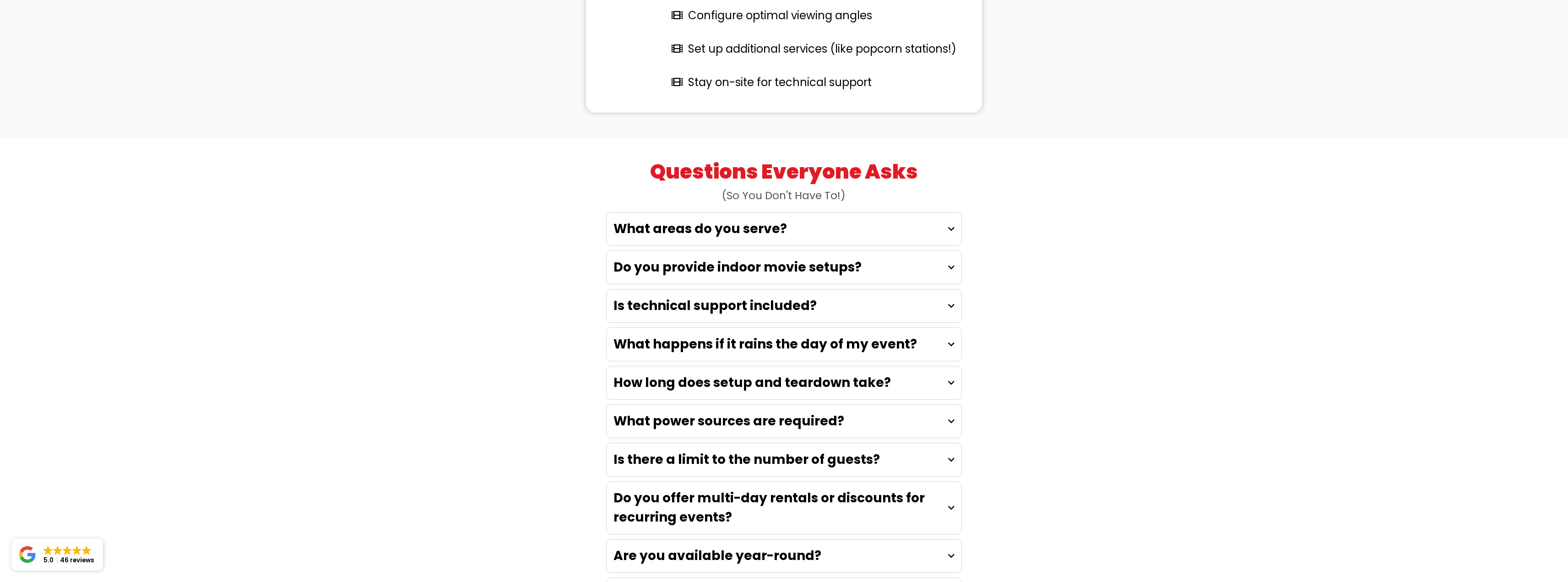
click at [953, 379] on icon at bounding box center [951, 383] width 6 height 8
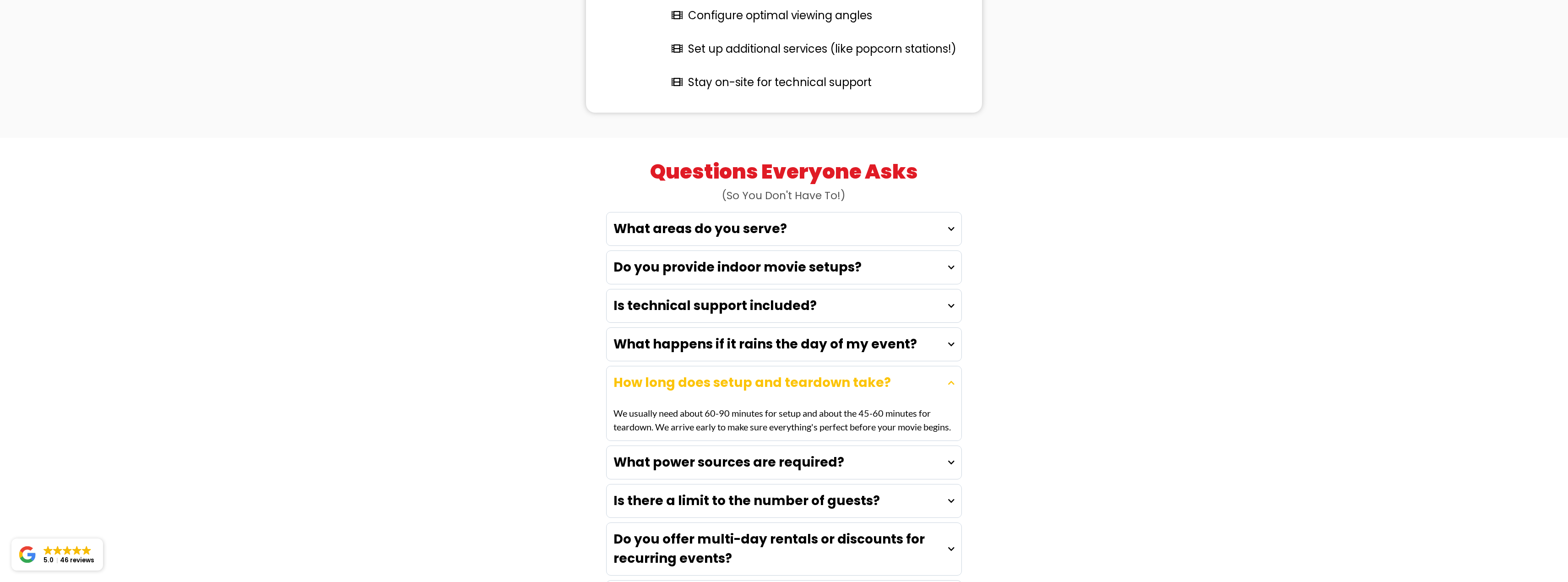
click at [953, 379] on icon at bounding box center [951, 383] width 6 height 8
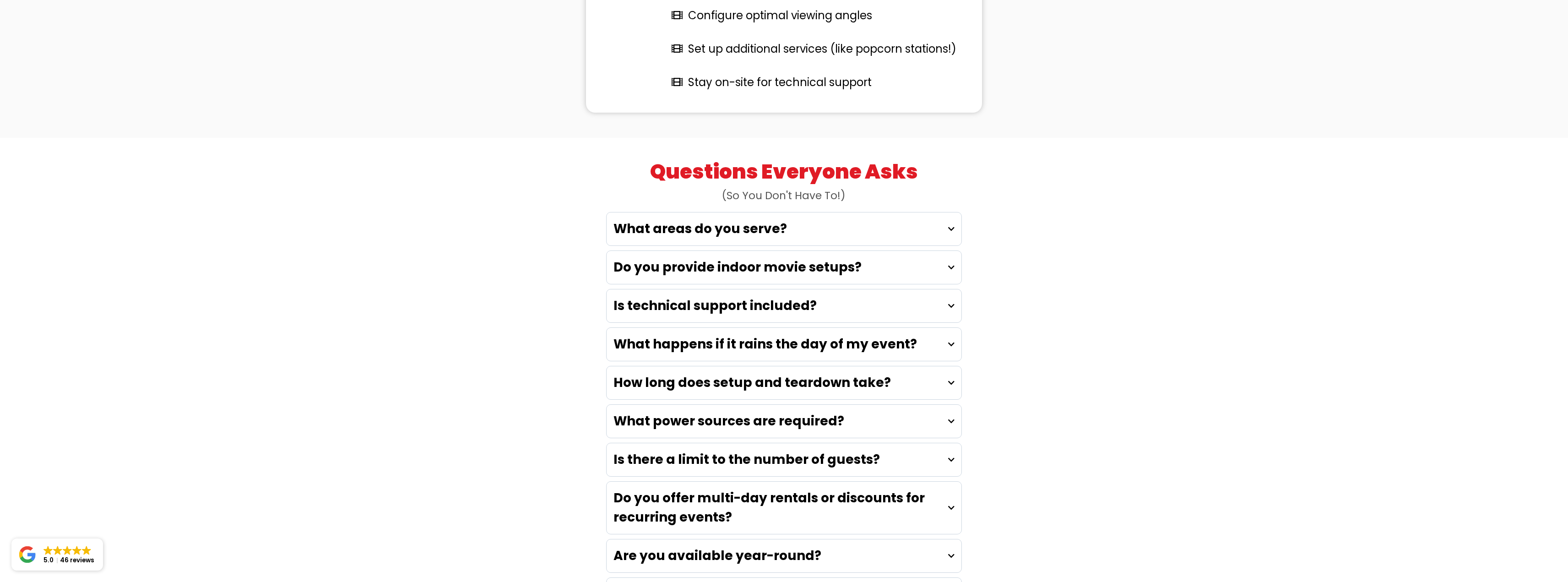
scroll to position [2519, 0]
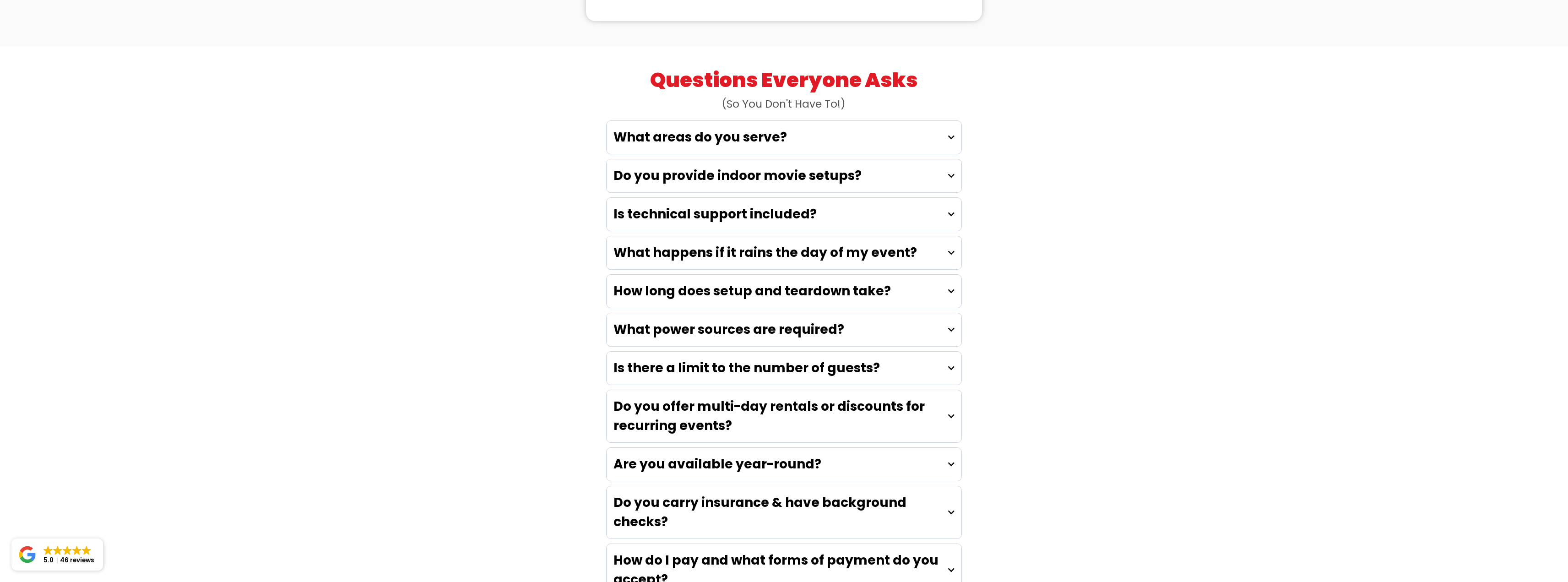
click at [949, 326] on icon at bounding box center [951, 330] width 6 height 8
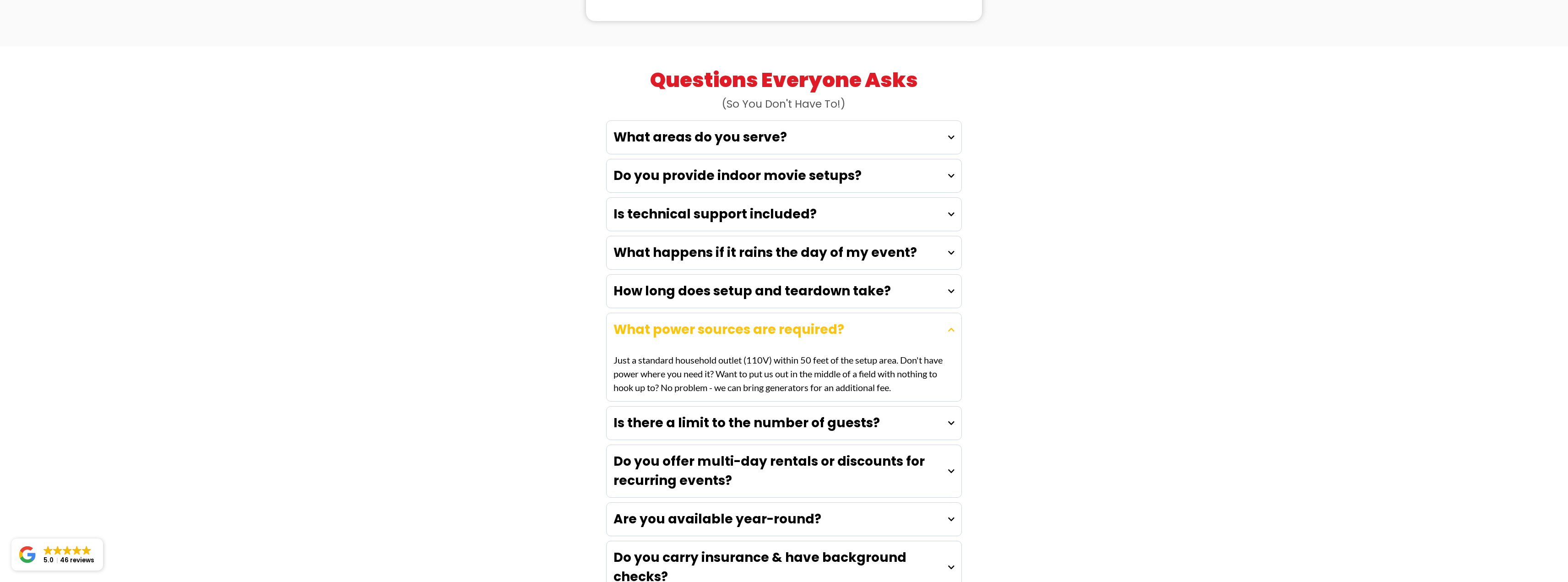
click at [950, 326] on icon at bounding box center [951, 330] width 6 height 8
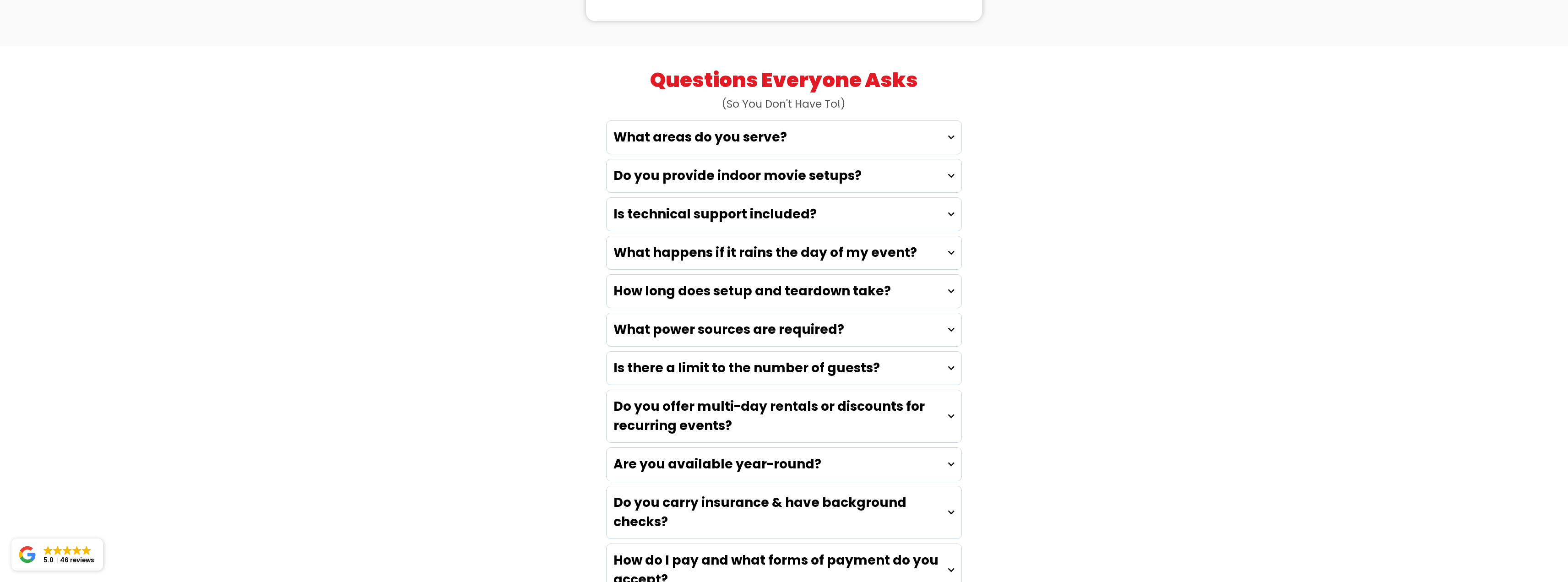
click at [955, 352] on div "Is there a limit to the number of guests?" at bounding box center [784, 368] width 355 height 33
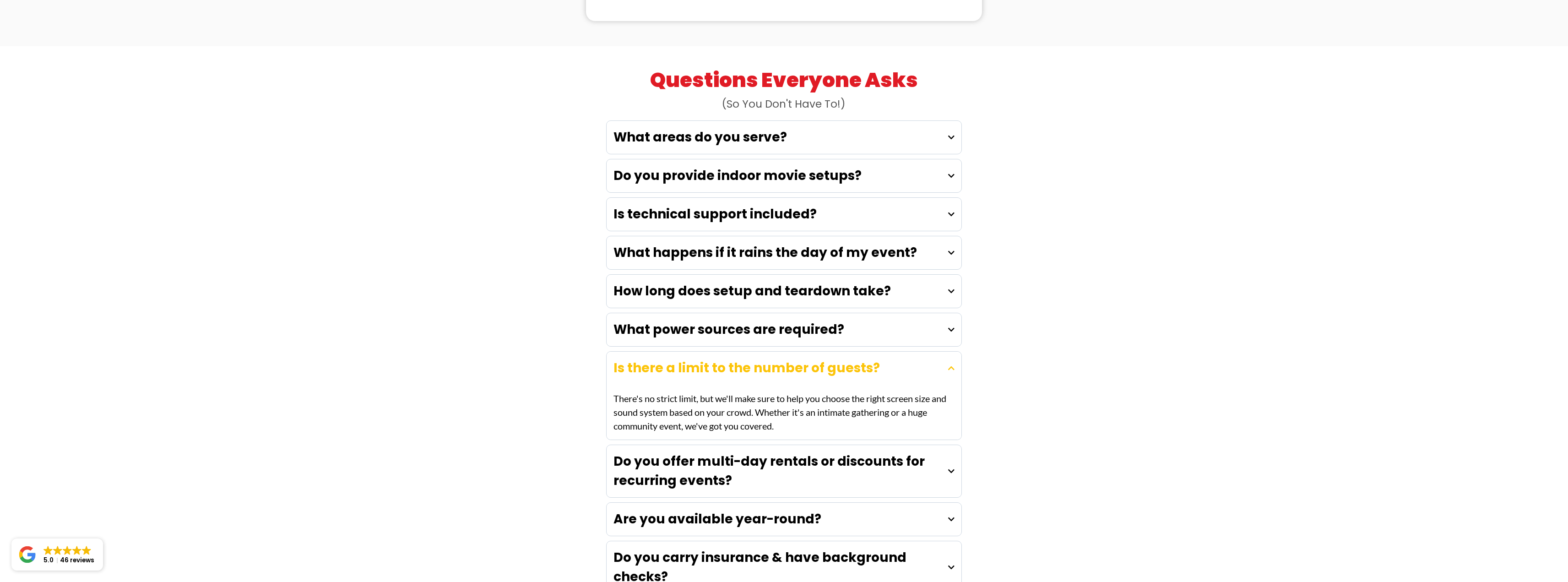
click at [955, 352] on div "Is there a limit to the number of guests?" at bounding box center [784, 368] width 355 height 33
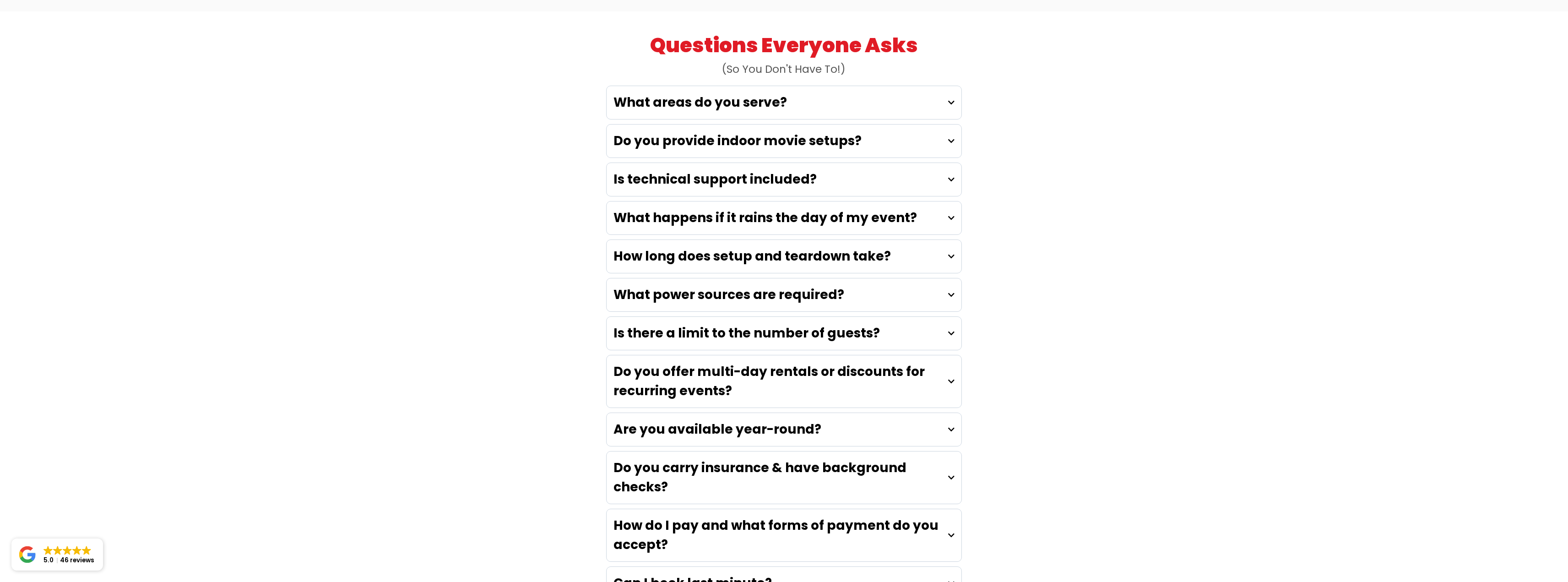
scroll to position [2610, 0]
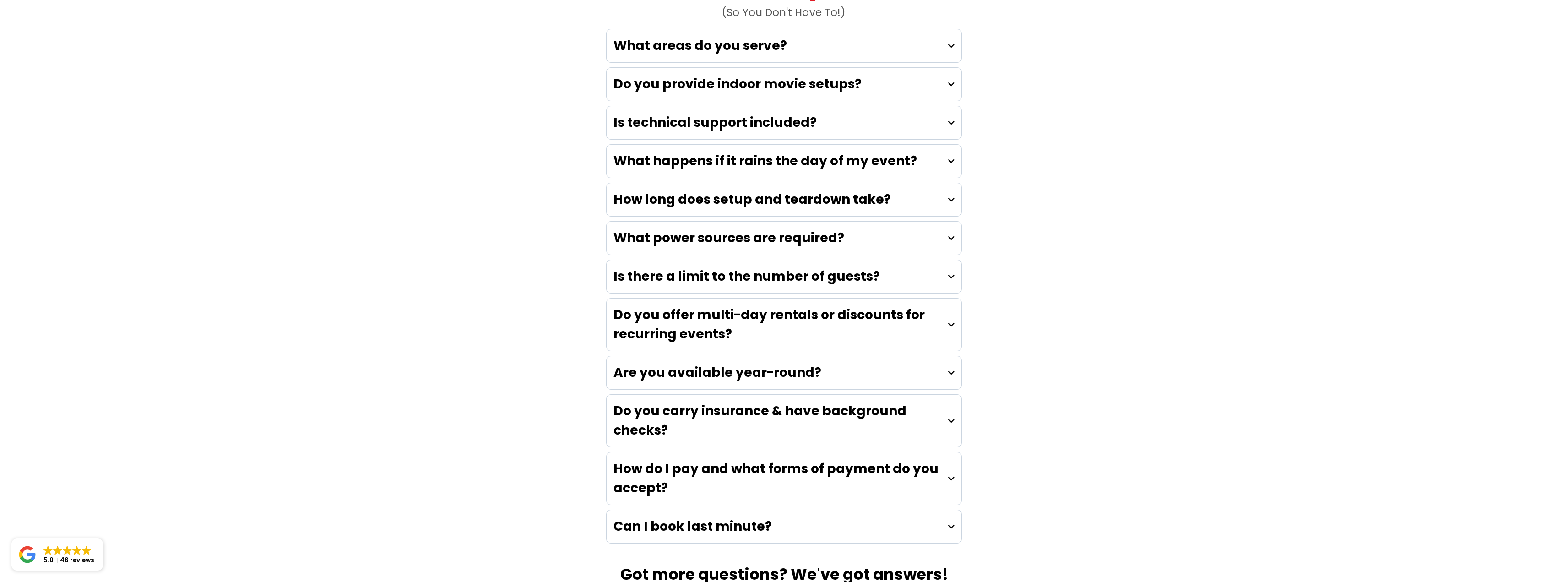
click at [944, 305] on h4 "Do you offer multi-day rentals or discounts for recurring events?" at bounding box center [781, 324] width 335 height 39
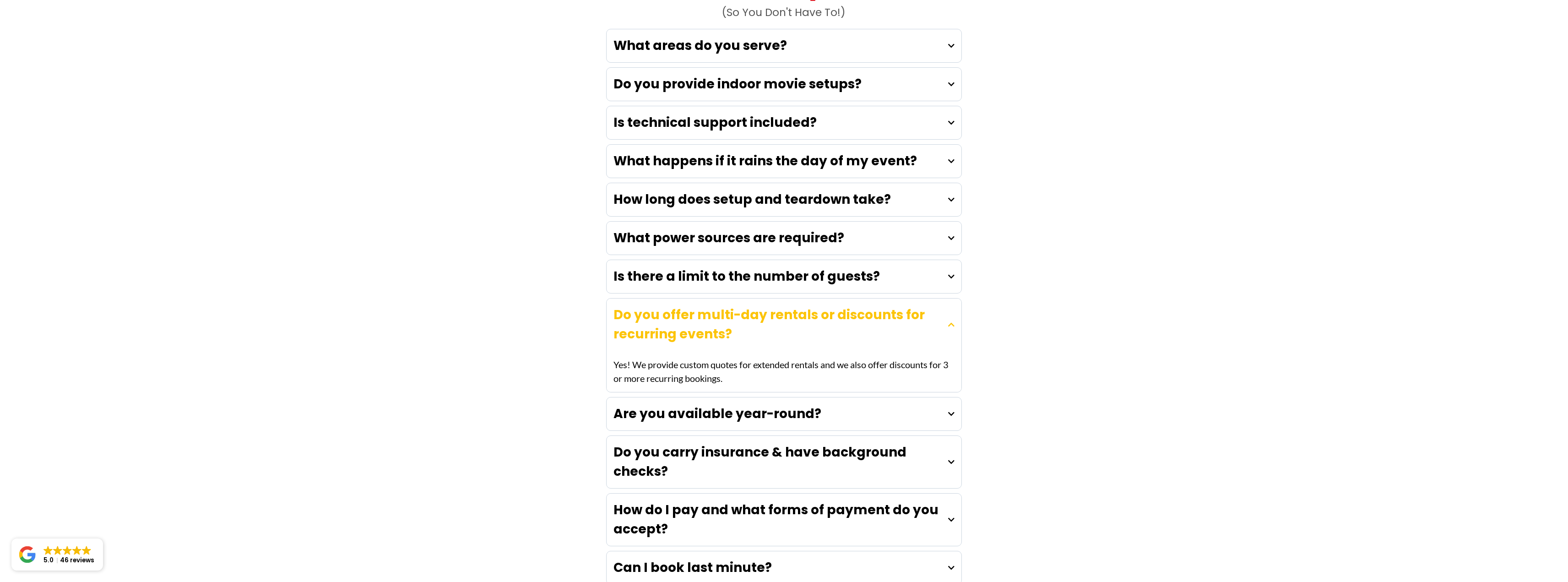
click at [944, 305] on h4 "Do you offer multi-day rentals or discounts for recurring events?" at bounding box center [781, 324] width 335 height 39
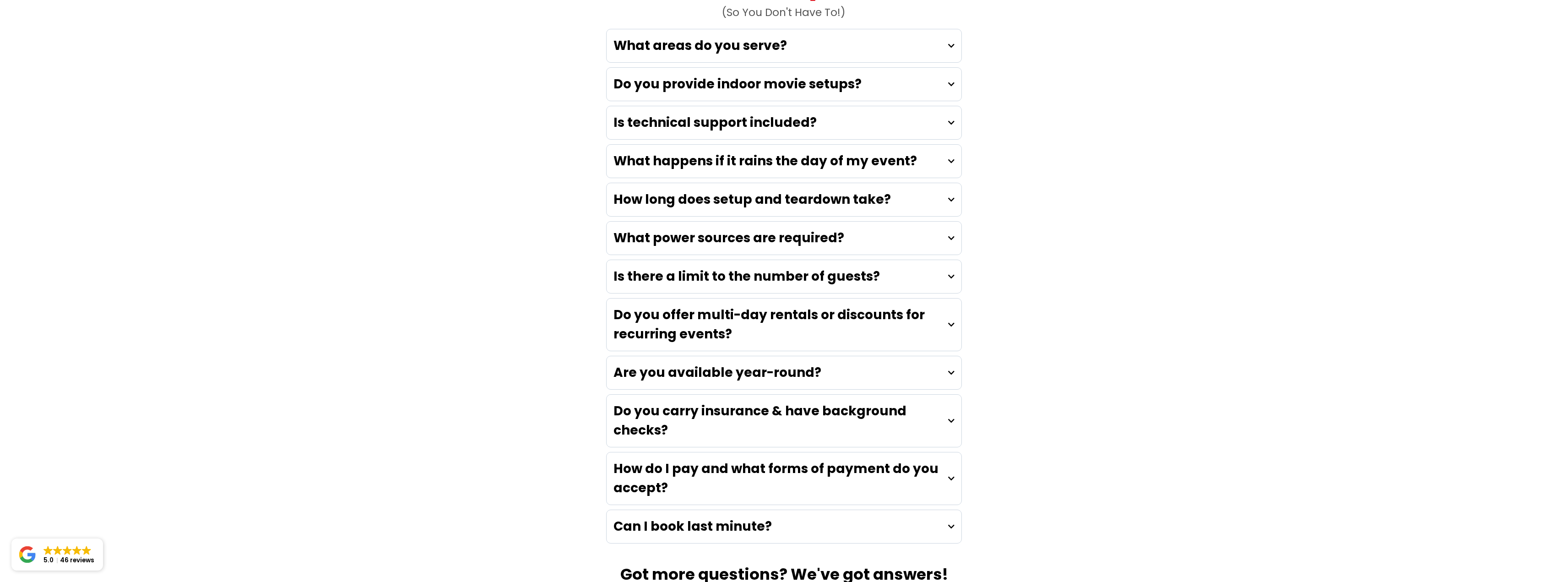
click at [946, 356] on div "Are you available year-round?" at bounding box center [784, 372] width 355 height 33
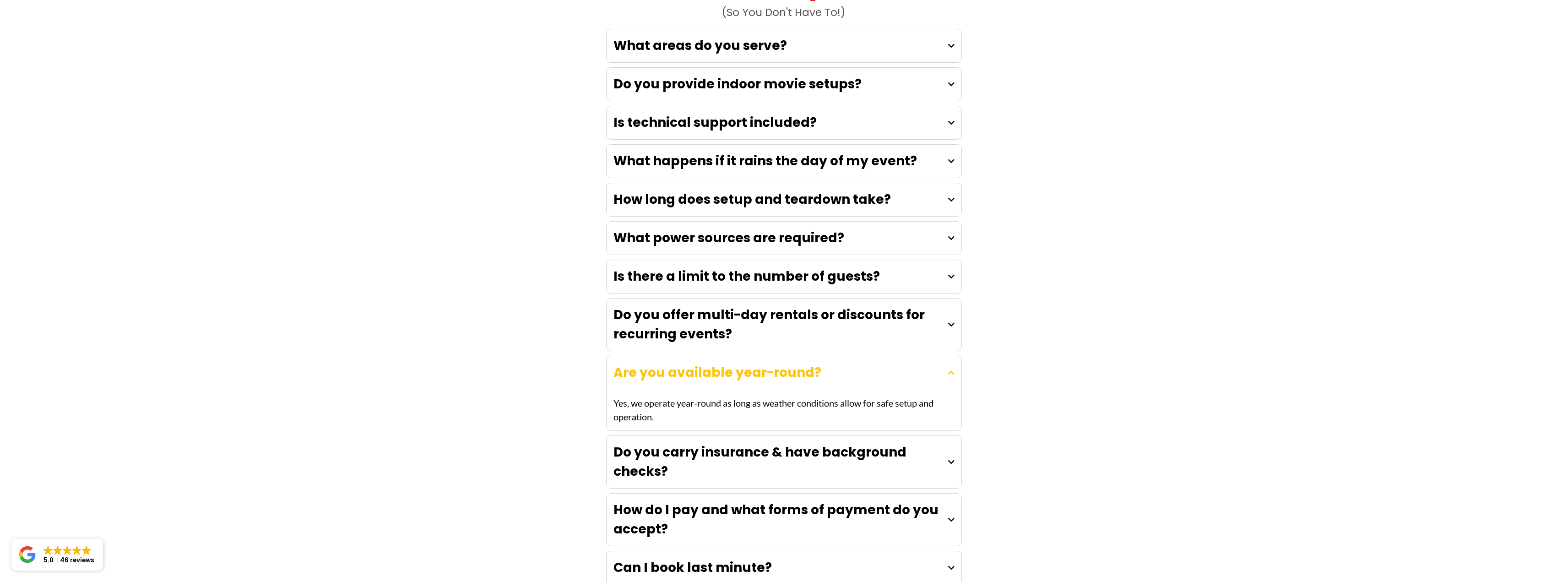
click at [948, 356] on div "Are you available year-round?" at bounding box center [784, 372] width 355 height 33
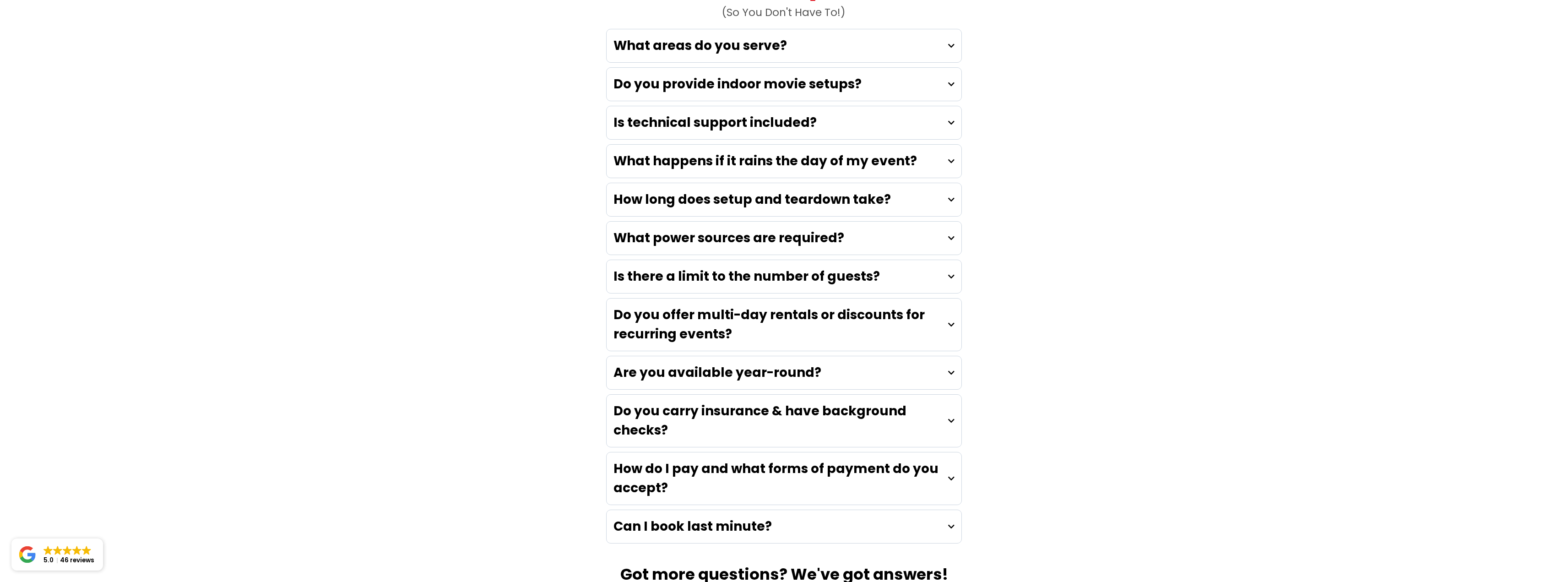
click at [958, 395] on div "Do you carry insurance & have background checks?" at bounding box center [784, 421] width 355 height 52
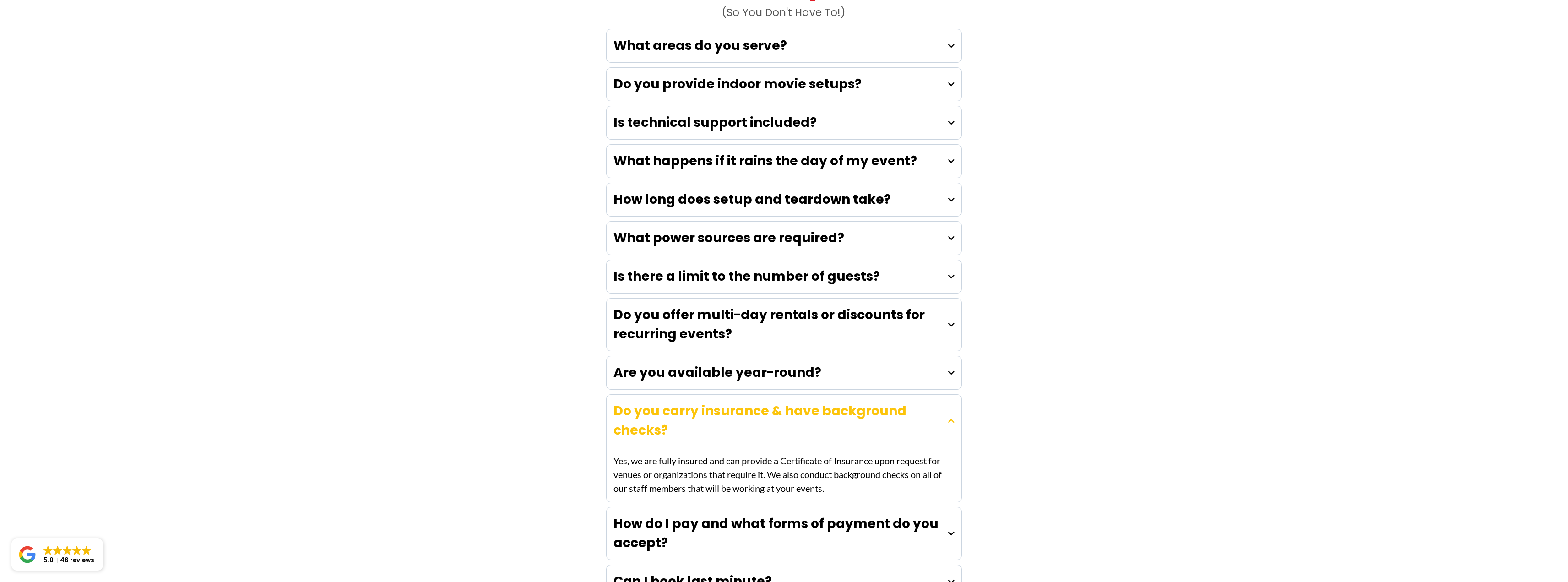
click at [953, 395] on div "Do you carry insurance & have background checks?" at bounding box center [784, 421] width 355 height 52
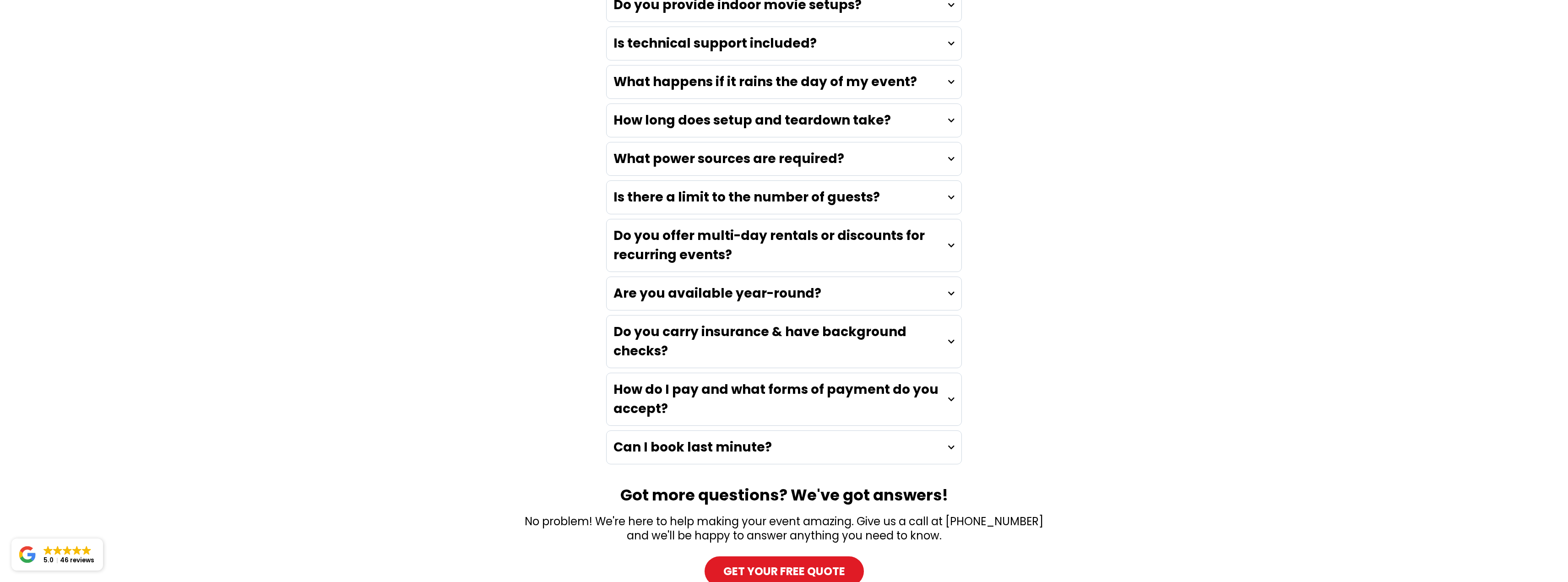
scroll to position [2702, 0]
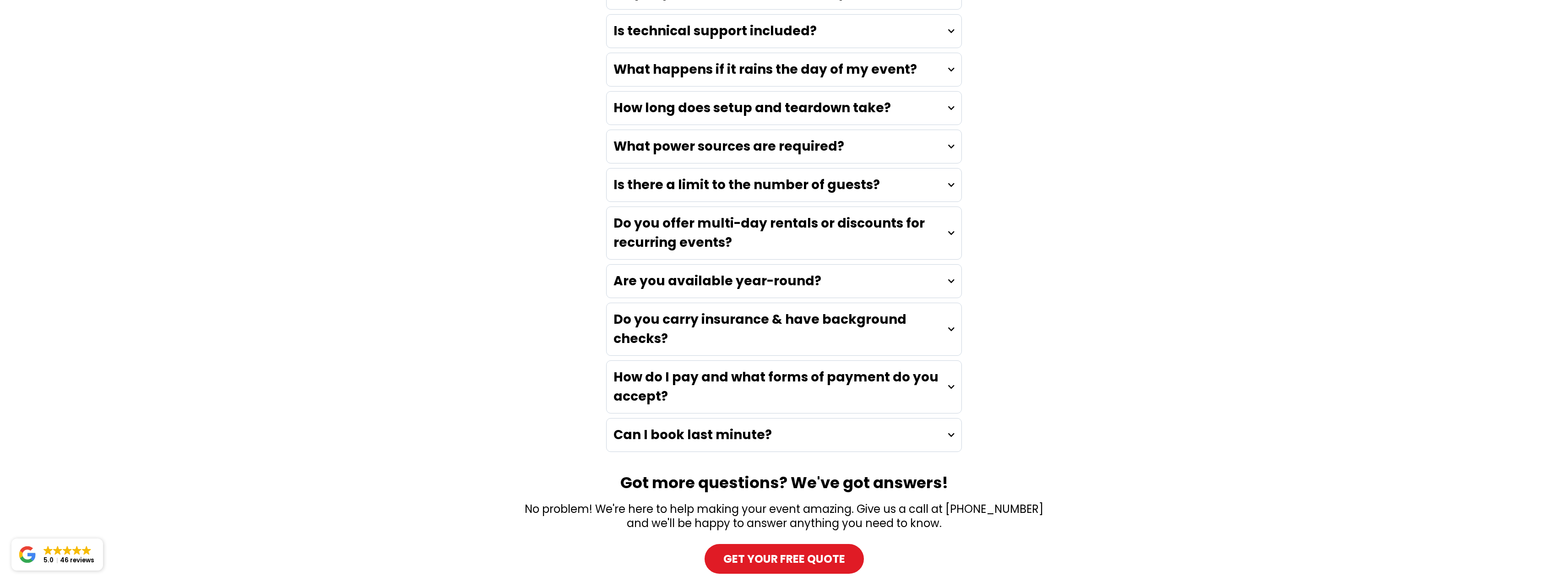
click at [944, 368] on h4 "How do I pay and what forms of payment do you accept?" at bounding box center [781, 387] width 335 height 39
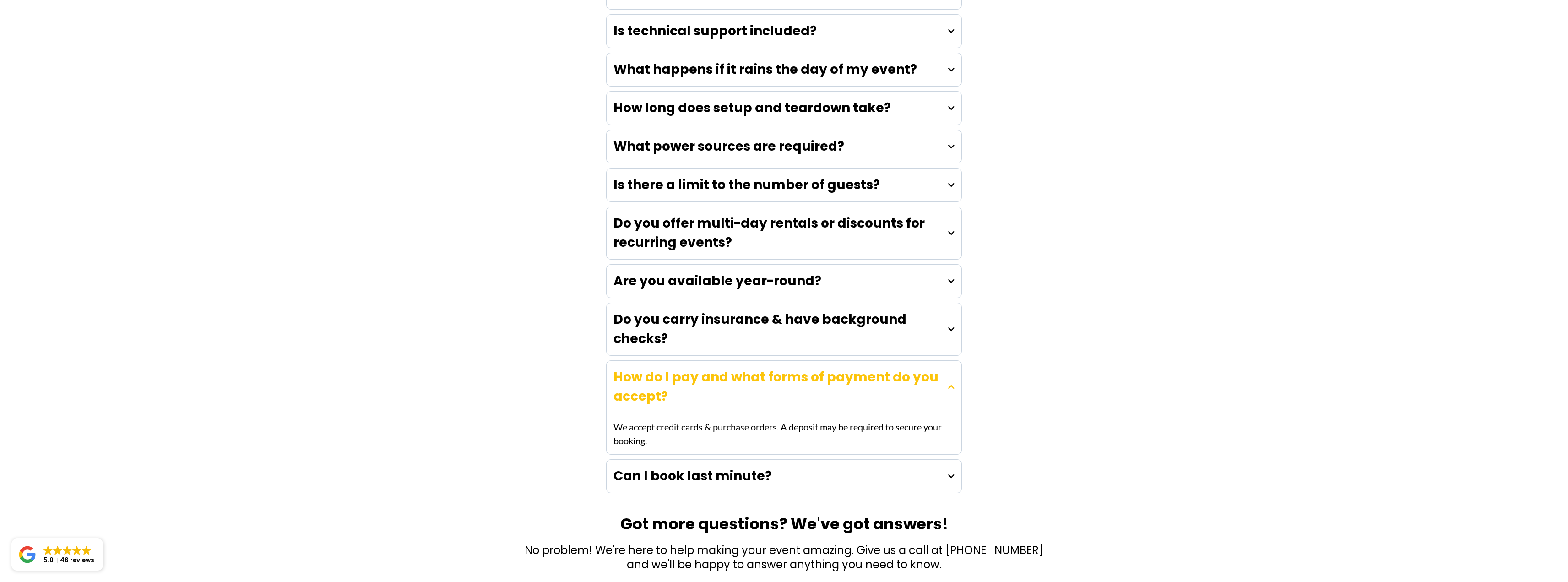
click at [948, 368] on h4 "How do I pay and what forms of payment do you accept?" at bounding box center [781, 387] width 335 height 39
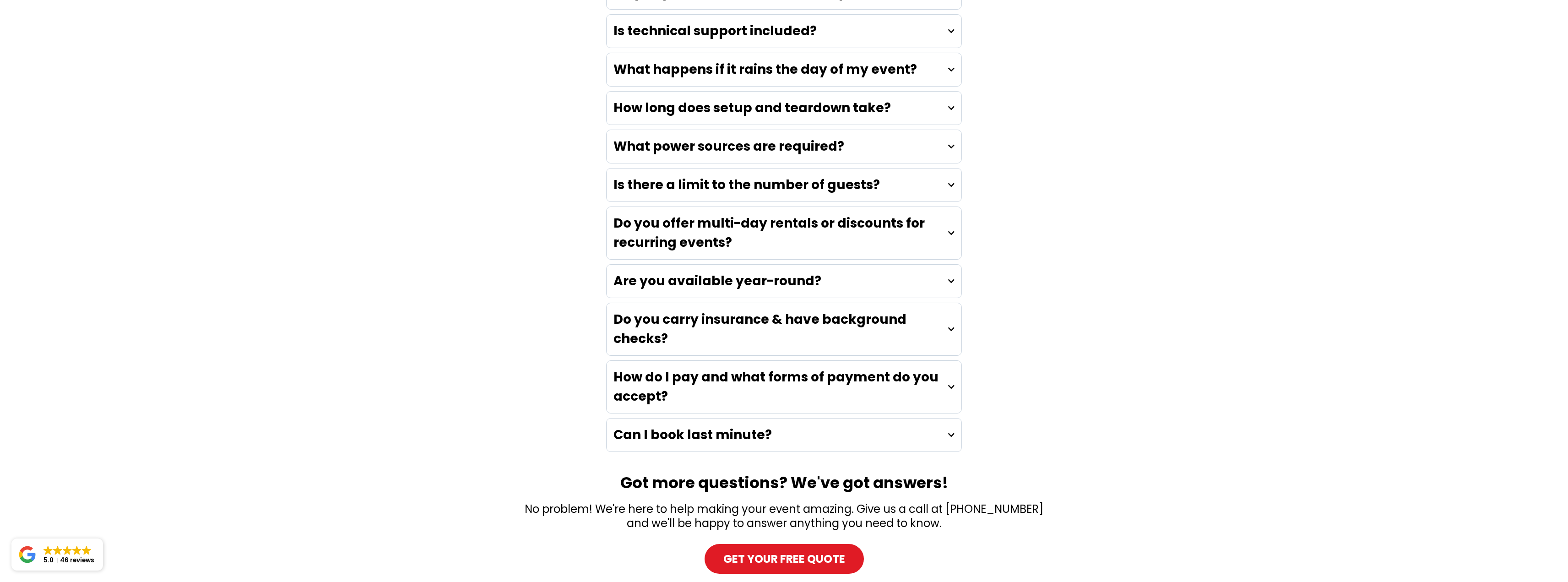
click at [950, 432] on icon at bounding box center [951, 435] width 6 height 8
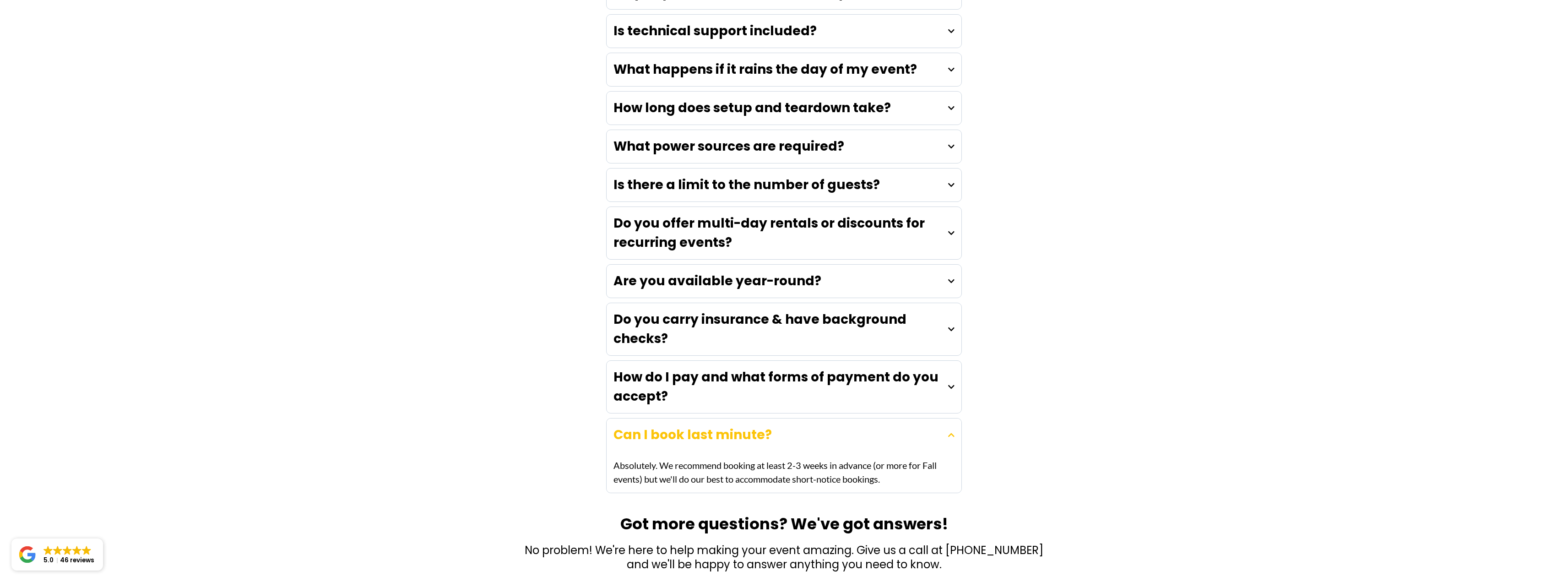
click at [950, 432] on icon at bounding box center [951, 435] width 6 height 8
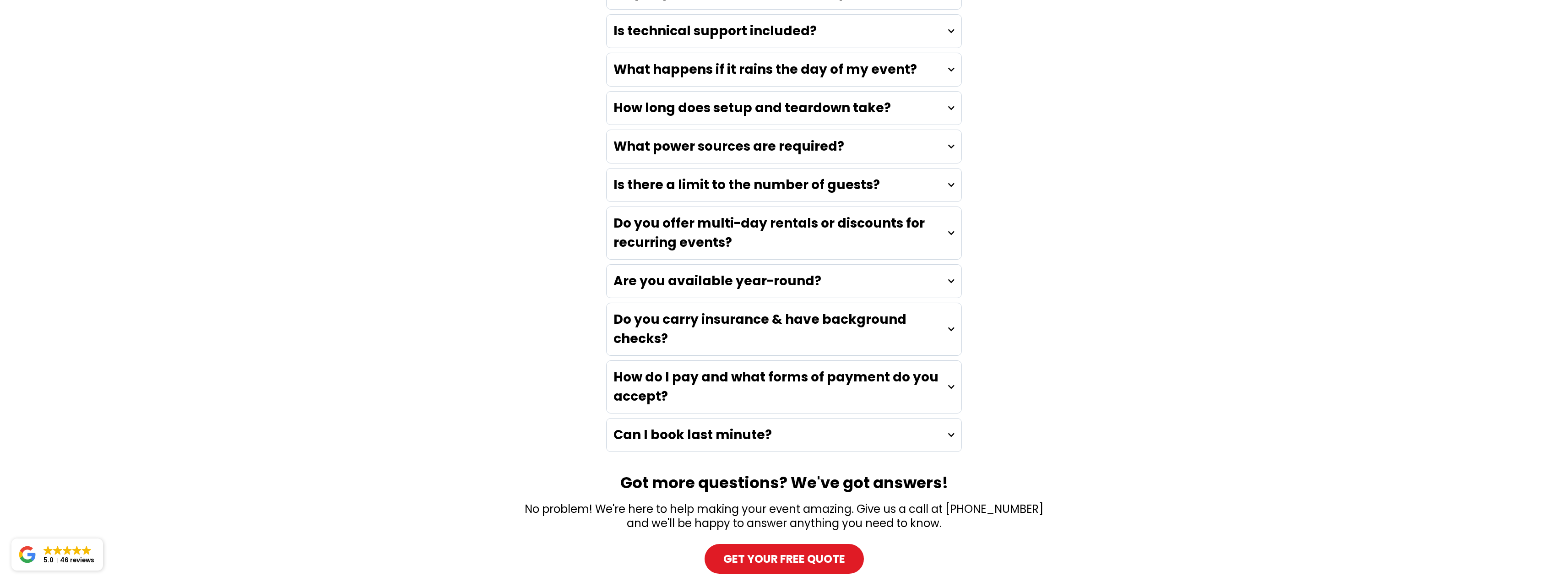
drag, startPoint x: 1101, startPoint y: 253, endPoint x: 1070, endPoint y: 206, distance: 56.3
click at [1070, 206] on div "Questions Everyone Asks (So You Don't Have To!) What areas do you serve? We cov…" at bounding box center [784, 226] width 1568 height 727
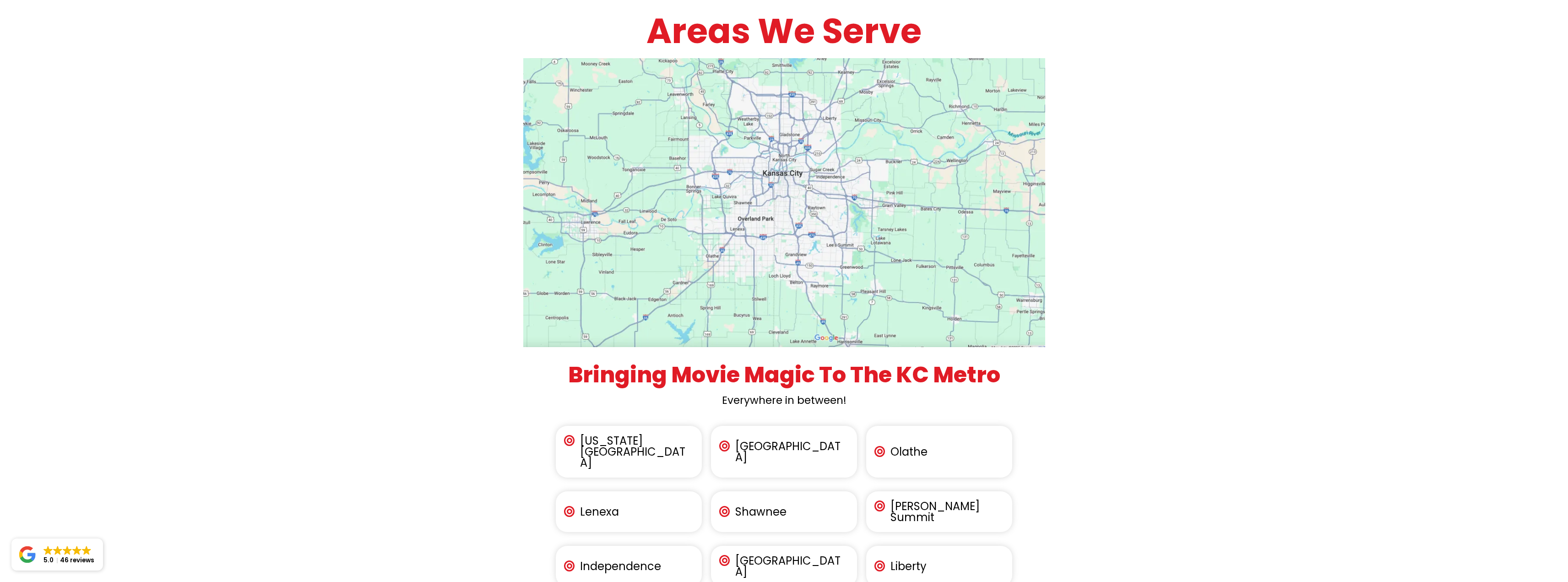
scroll to position [3114, 0]
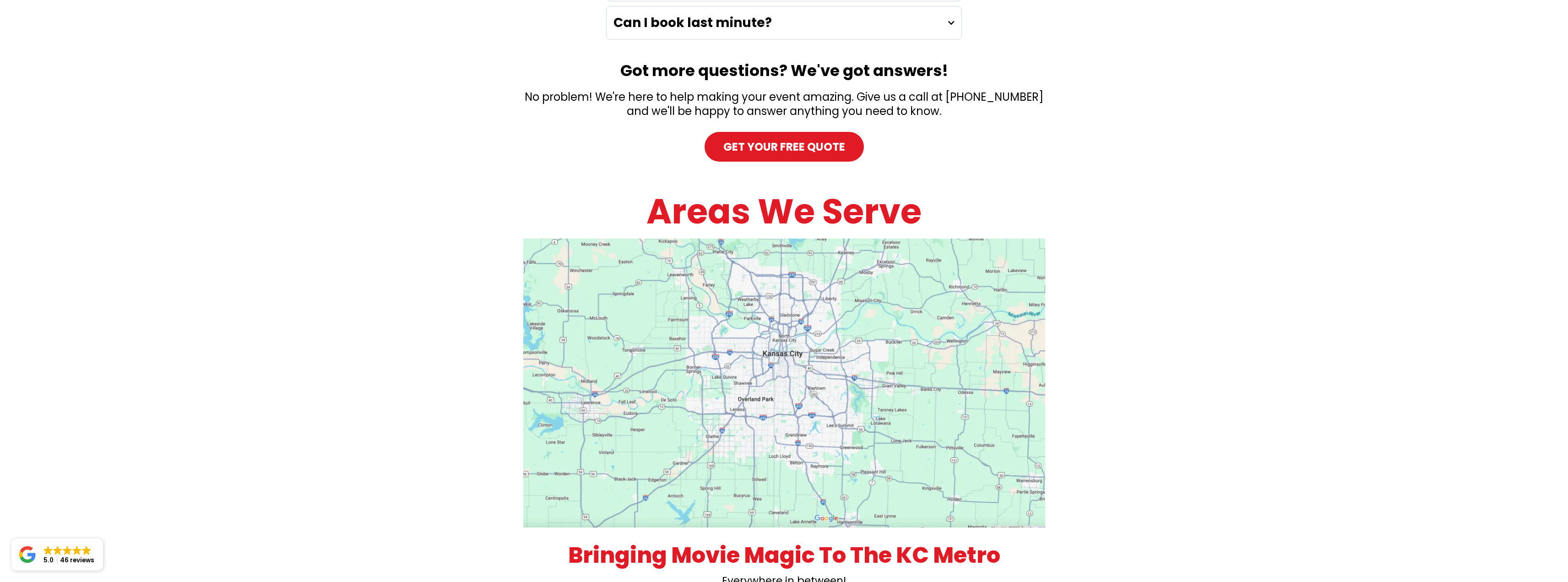
drag, startPoint x: 1220, startPoint y: 226, endPoint x: 1147, endPoint y: 188, distance: 82.3
click at [1147, 188] on div "Areas We Serve Bringing Movie Magic To The KC Metro Everywhere in between! Kans…" at bounding box center [784, 494] width 1568 height 633
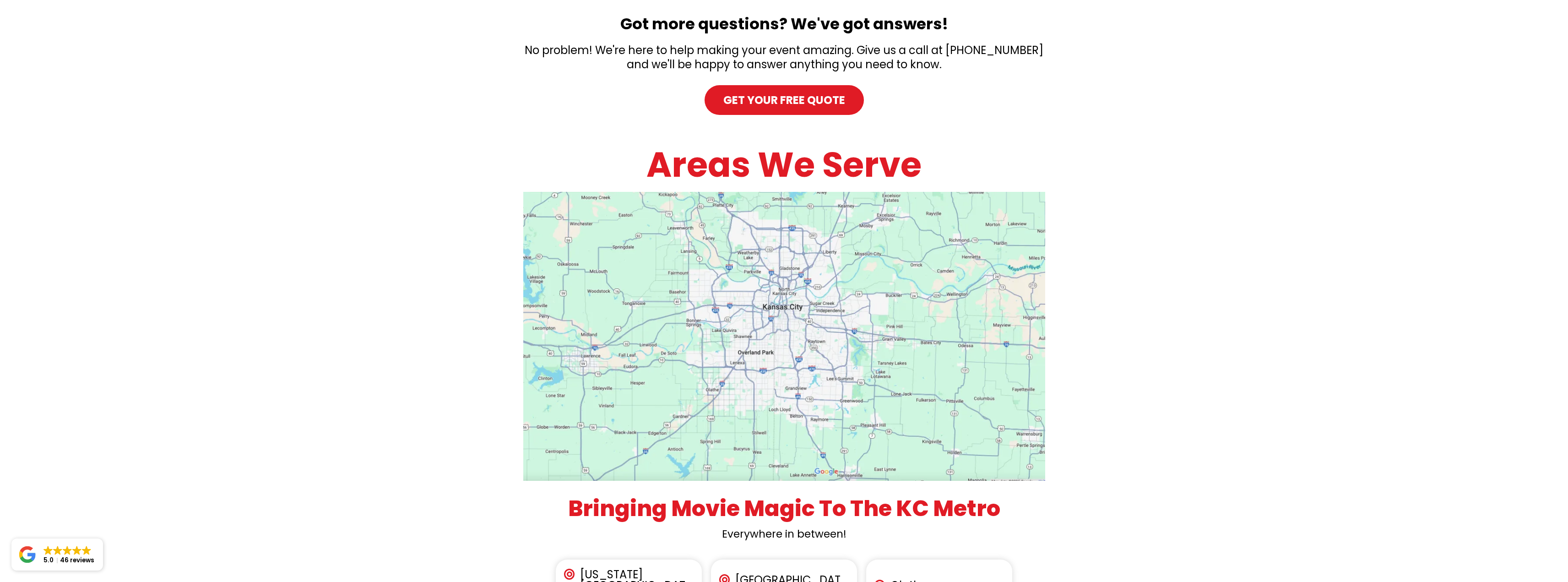
scroll to position [3160, 0]
drag, startPoint x: 1285, startPoint y: 247, endPoint x: 1173, endPoint y: 213, distance: 117.0
click at [1184, 214] on div "Areas We Serve Bringing Movie Magic To The KC Metro Everywhere in between! Kans…" at bounding box center [784, 448] width 1568 height 633
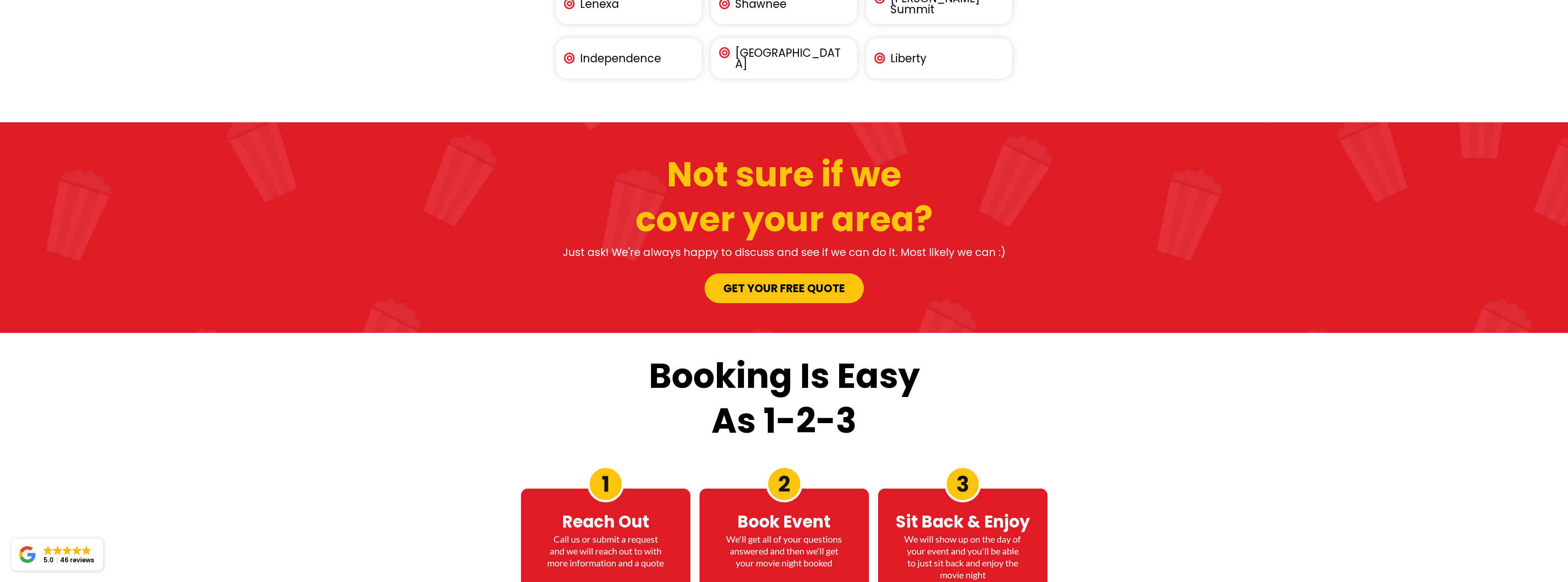
scroll to position [3892, 0]
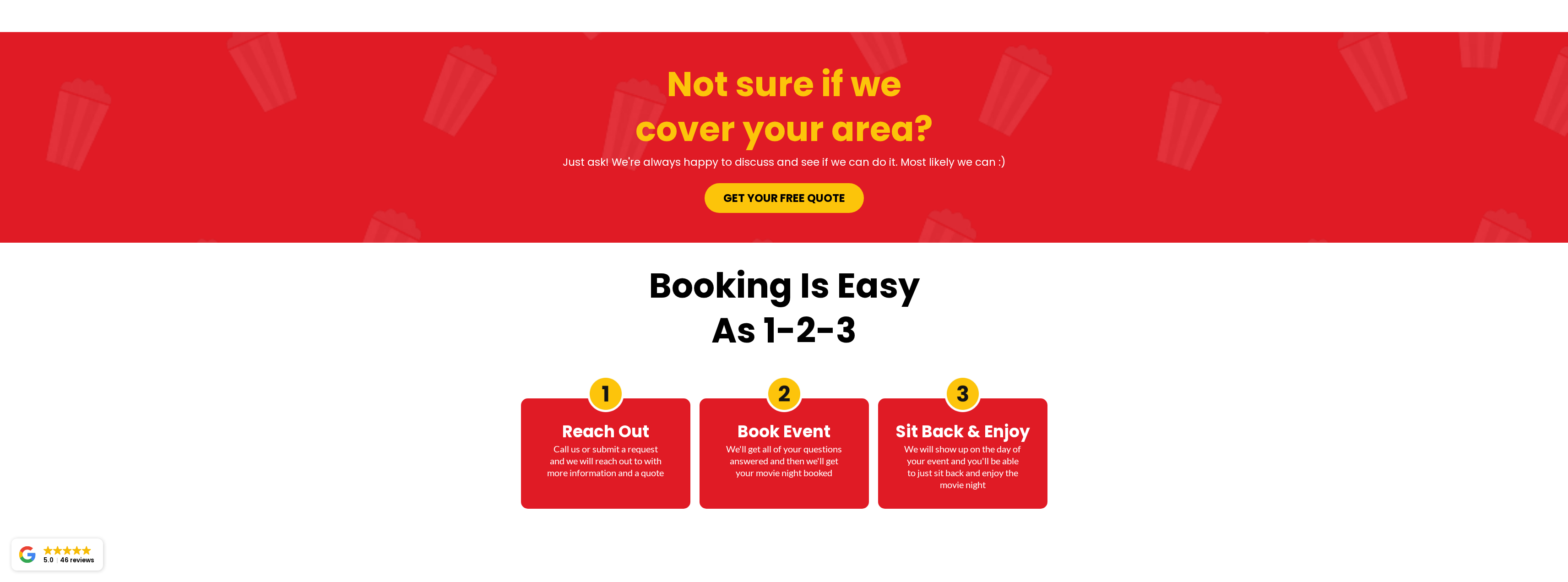
drag, startPoint x: 1209, startPoint y: 212, endPoint x: 1149, endPoint y: 173, distance: 71.6
click at [1149, 242] on div "Booking Is Easy As 1-2-3 Reach Out Call us or submit a request and we will reac…" at bounding box center [784, 411] width 1568 height 337
drag, startPoint x: 1146, startPoint y: 164, endPoint x: 1134, endPoint y: 153, distance: 16.3
click at [1134, 242] on div "Booking Is Easy As 1-2-3 Reach Out Call us or submit a request and we will reac…" at bounding box center [784, 411] width 1568 height 337
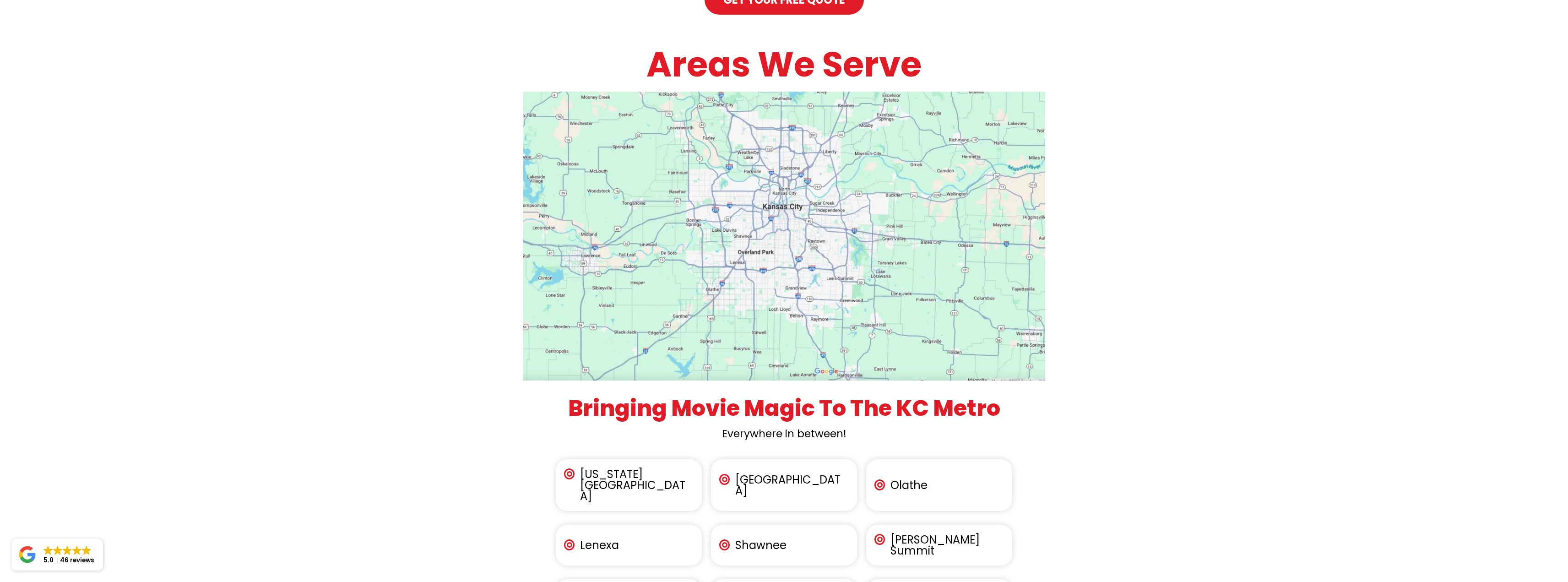
scroll to position [3162, 0]
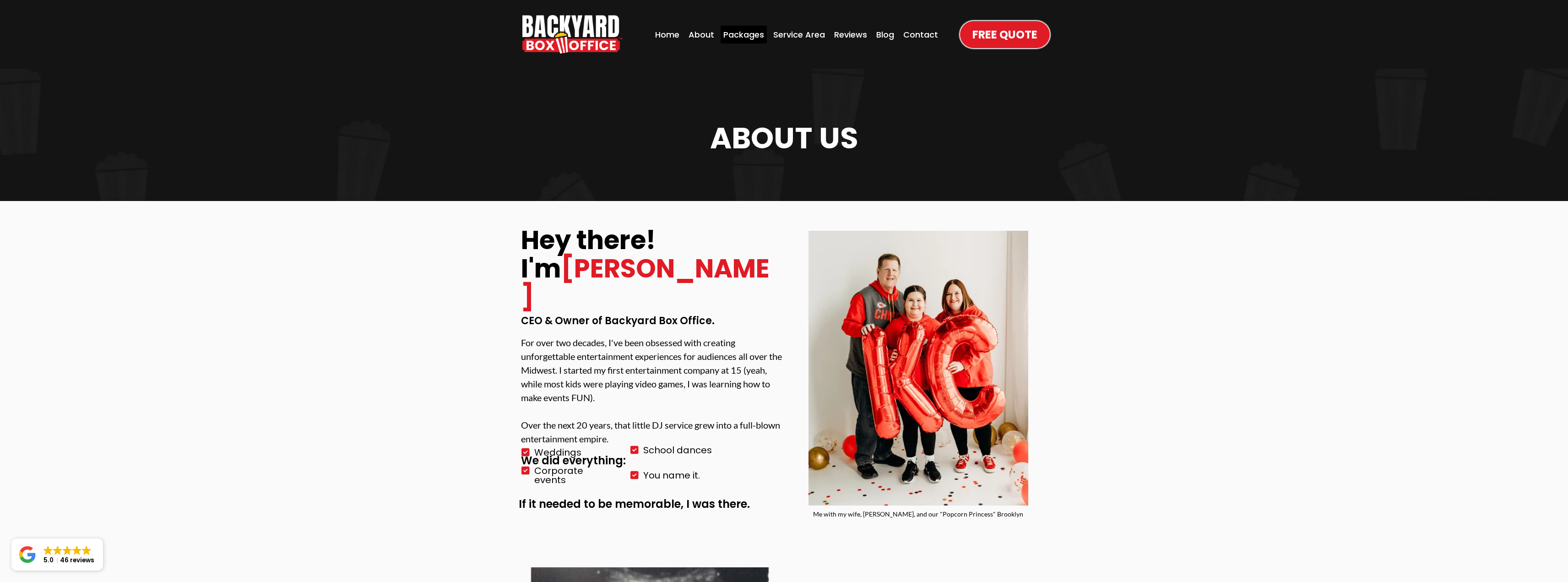
click at [752, 36] on div "Packages" at bounding box center [744, 35] width 46 height 18
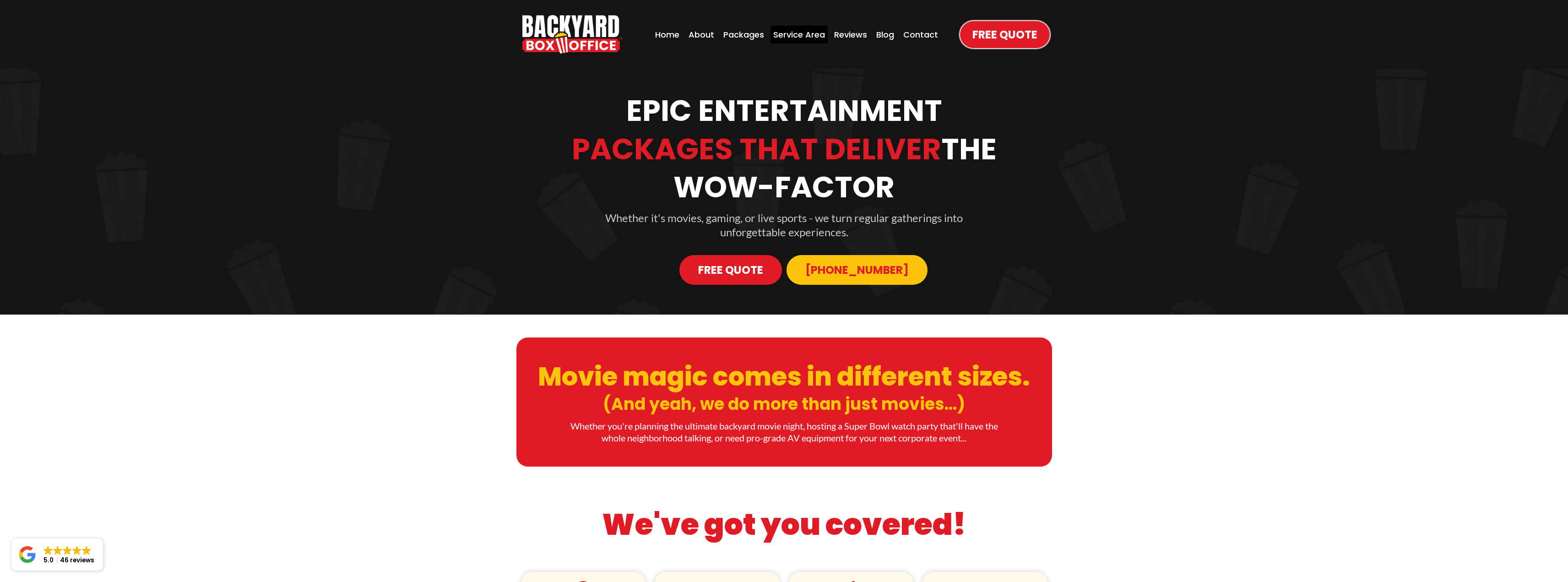
click at [803, 31] on div "Service Area" at bounding box center [798, 35] width 57 height 18
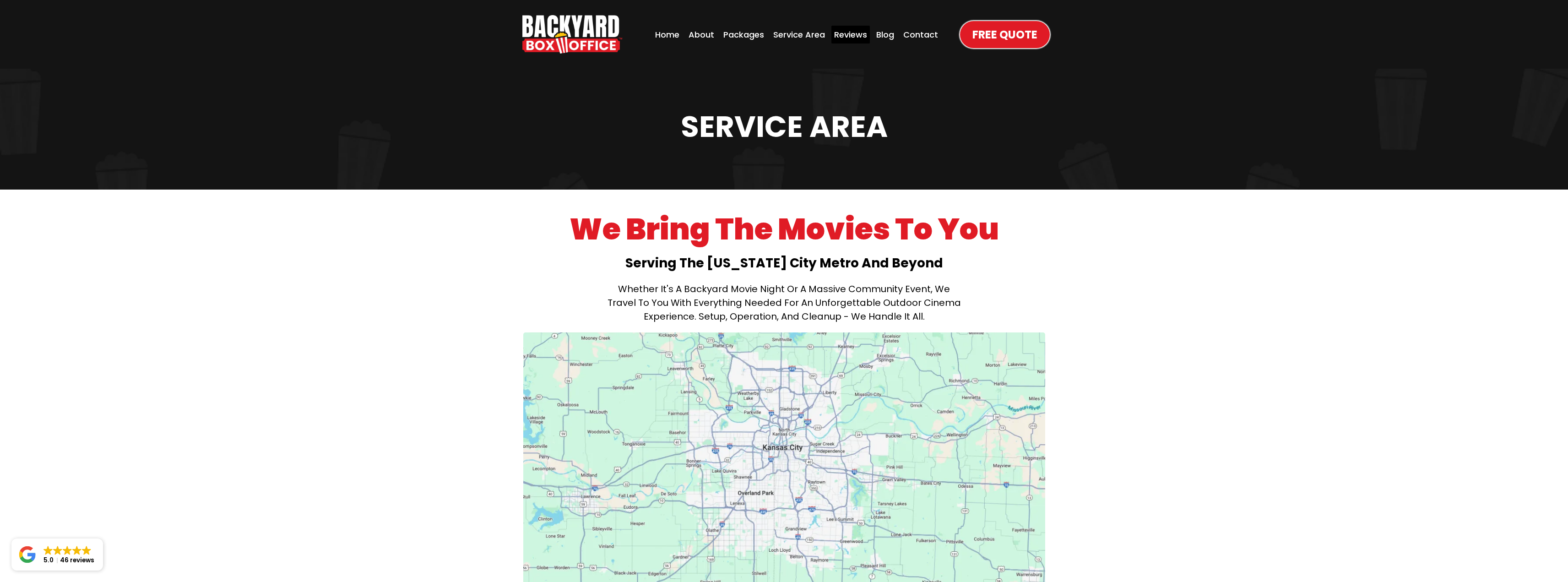
click at [849, 39] on div "Reviews" at bounding box center [851, 35] width 39 height 18
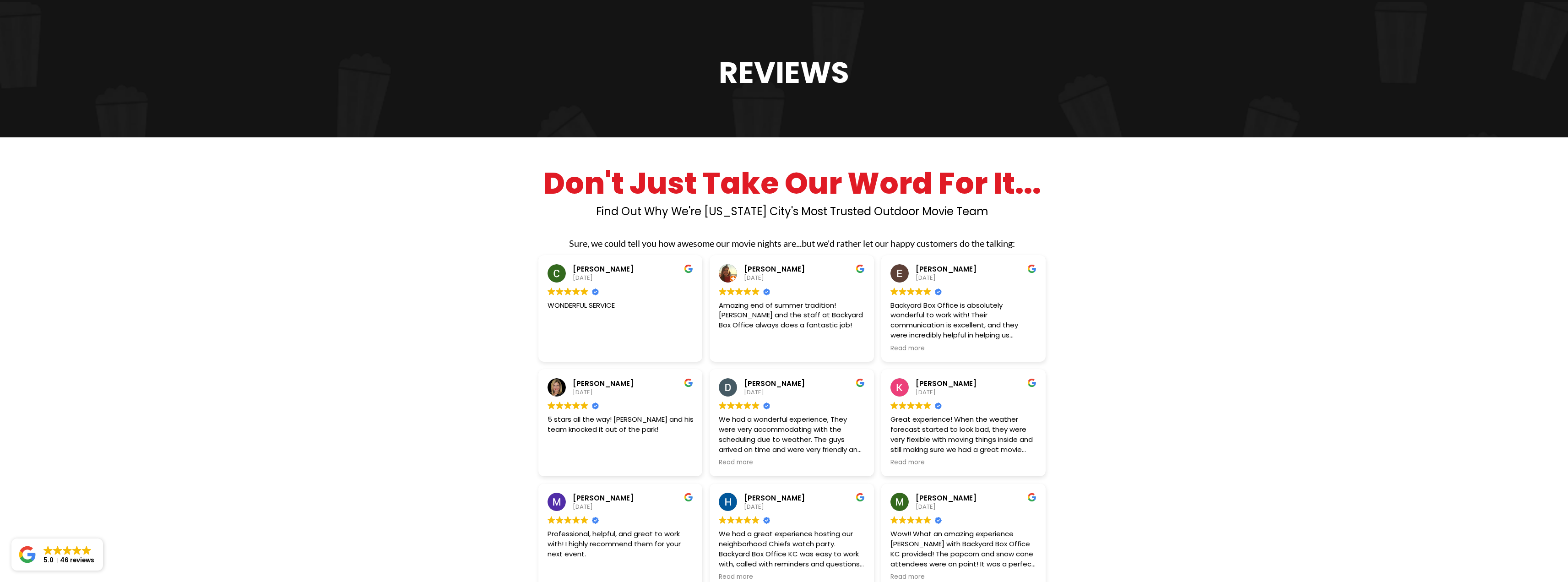
scroll to position [183, 0]
